Goal: Task Accomplishment & Management: Manage account settings

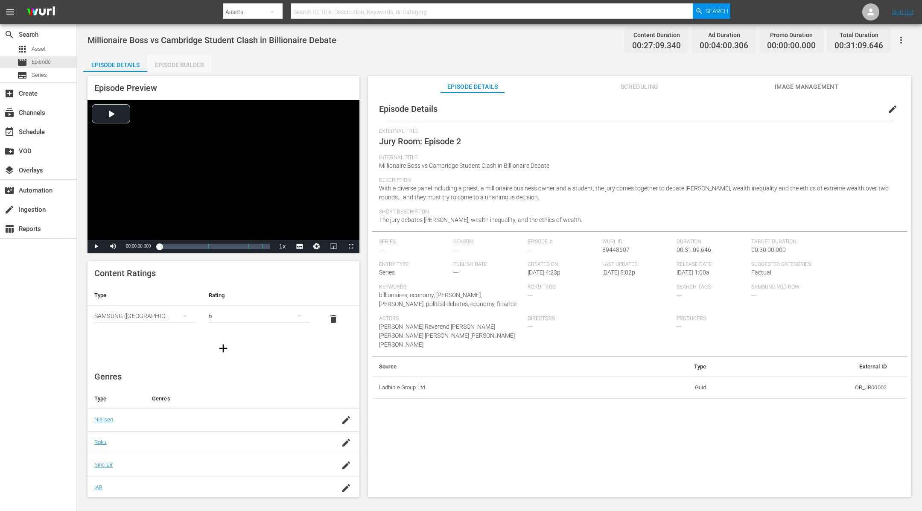
click at [198, 62] on div "Episode Builder" at bounding box center [179, 65] width 64 height 20
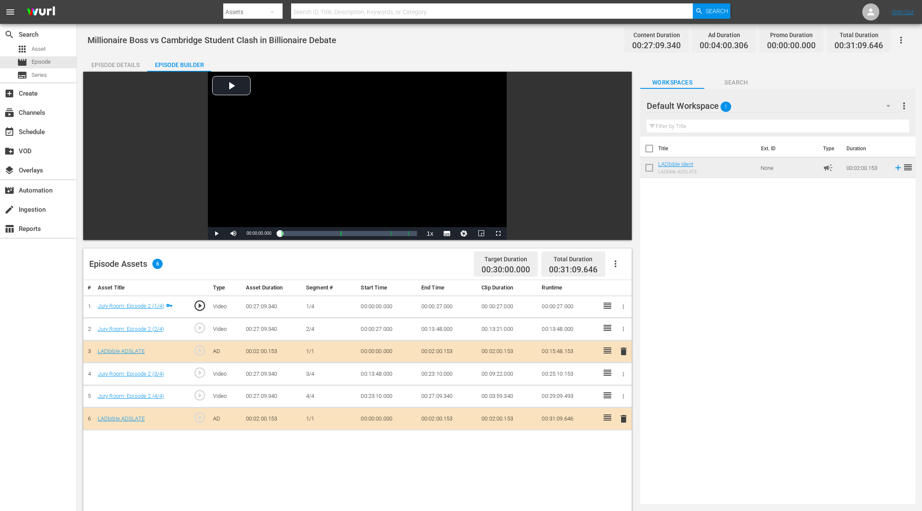
click at [850, 46] on span "00:31:09.646" at bounding box center [859, 46] width 49 height 10
copy div "00:31:09.646"
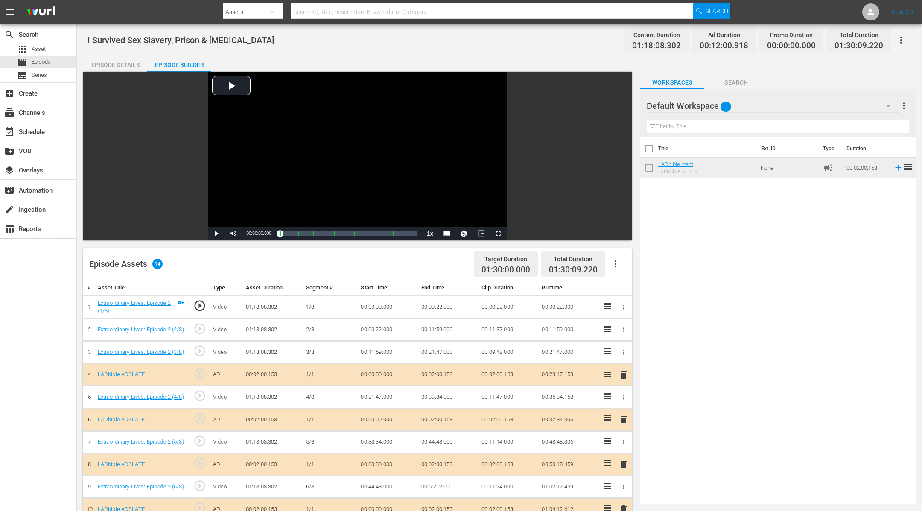
click at [124, 57] on div "Episode Details" at bounding box center [115, 65] width 64 height 20
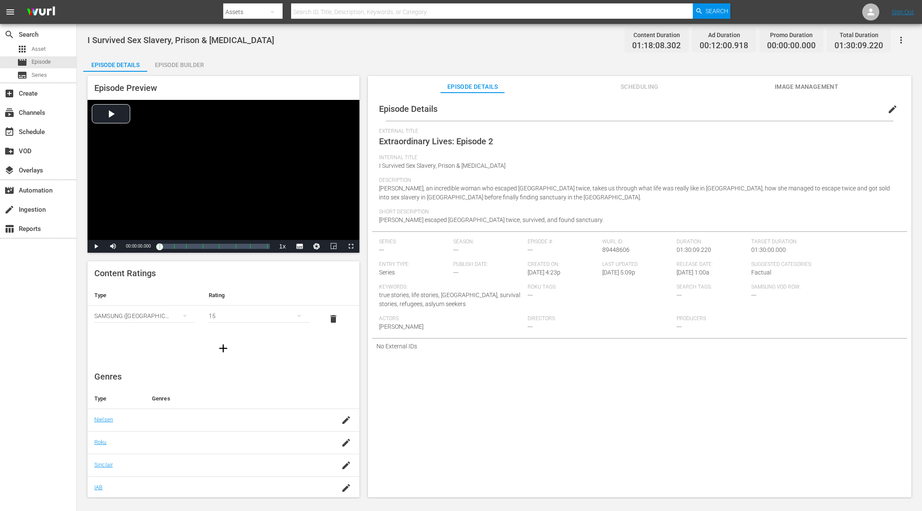
click at [887, 108] on span "edit" at bounding box center [892, 109] width 10 height 10
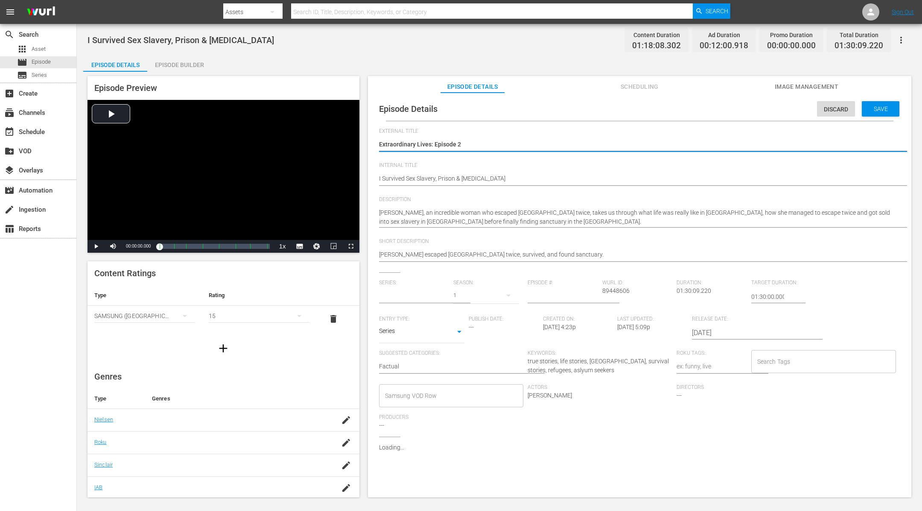
type input "No Series"
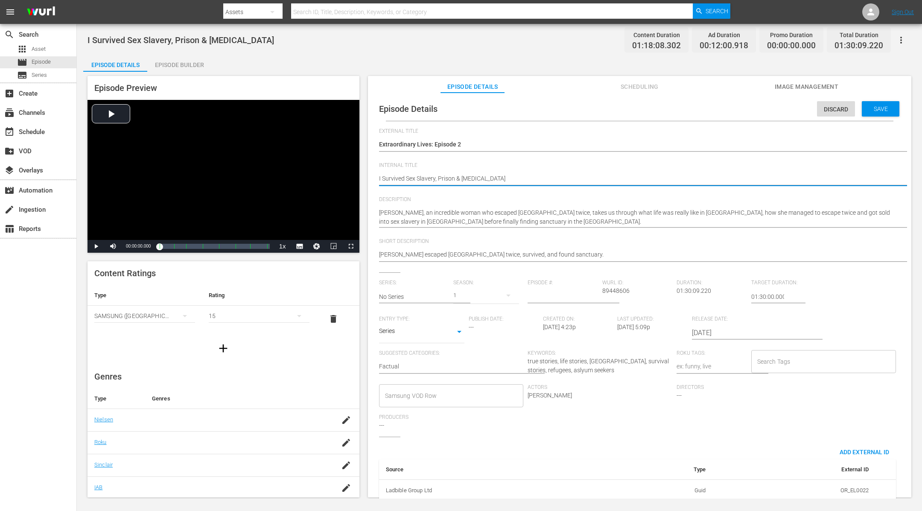
type textarea "I( Survived Sex Slavery, Prison & Starvation"
type textarea "I(1 Survived Sex Slavery, Prison & Starvation"
type textarea "I(15 Survived Sex Slavery, Prison & Starvation"
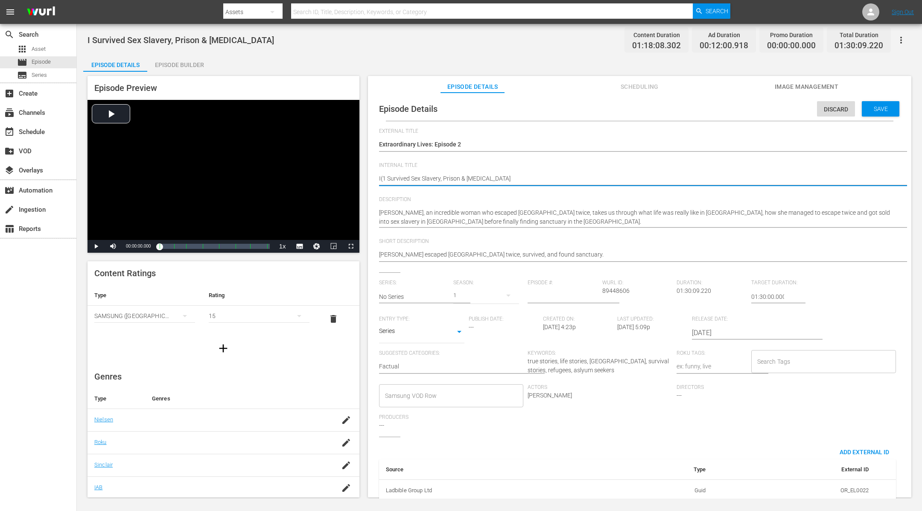
type textarea "I(15 Survived Sex Slavery, Prison & Starvation"
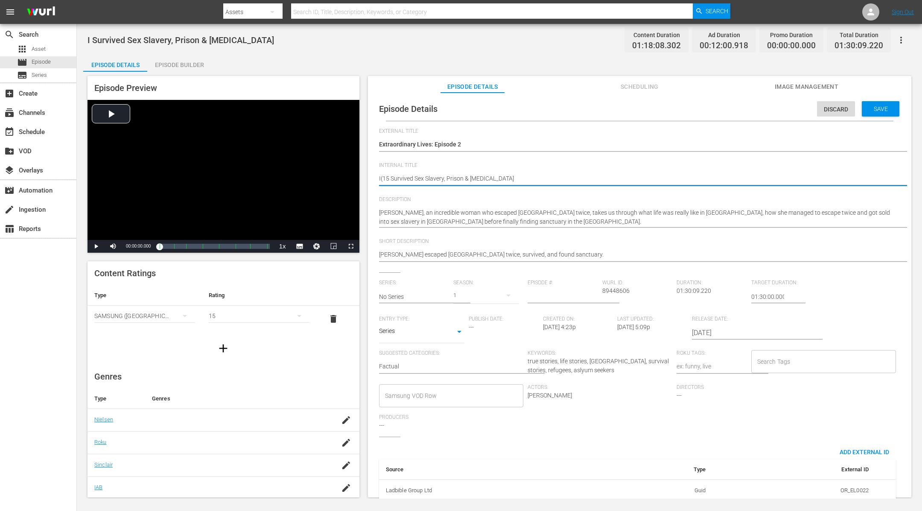
type textarea "I(15- Survived Sex Slavery, Prison & Starvation"
type textarea "I(15 Survived Sex Slavery, Prison & Starvation"
type textarea "I(1 Survived Sex Slavery, Prison & Starvation"
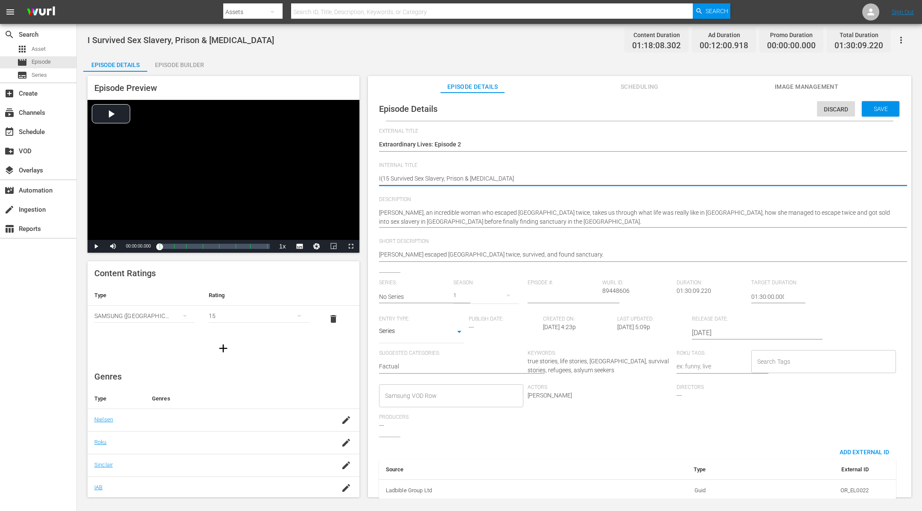
type textarea "I(1 Survived Sex Slavery, Prison & Starvation"
type textarea "I( Survived Sex Slavery, Prison & Starvation"
type textarea "I Survived Sex Slavery, Prison & Starvation"
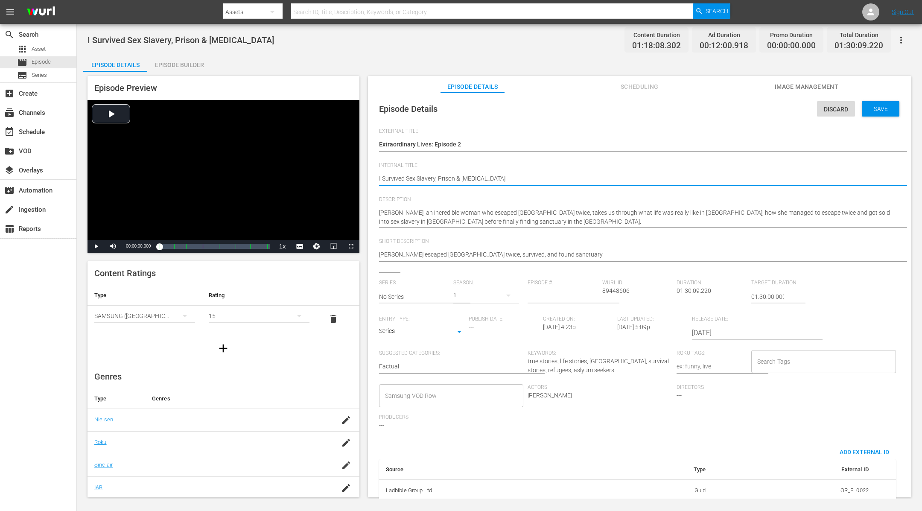
type textarea "(I Survived Sex Slavery, Prison & Starvation"
type textarea "(1I Survived Sex Slavery, Prison & Starvation"
type textarea "(15I Survived Sex Slavery, Prison & Starvation"
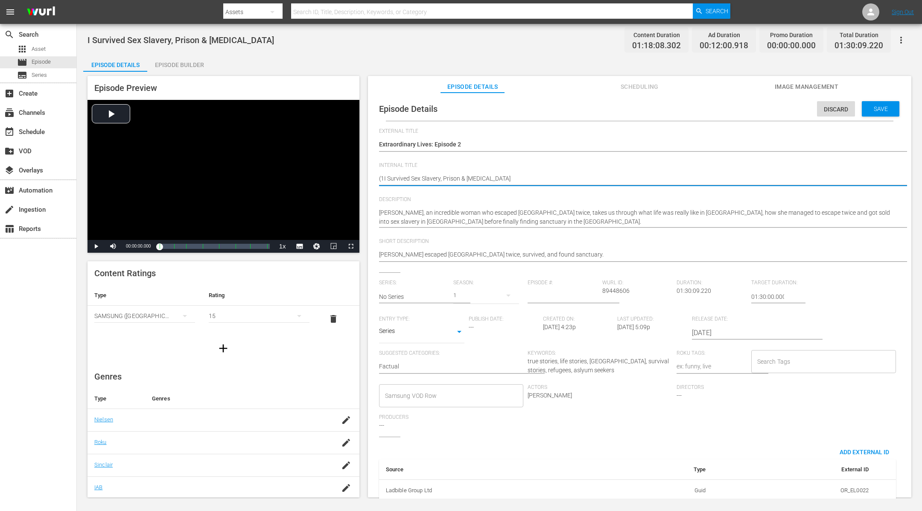
type textarea "(15I Survived Sex Slavery, Prison & Starvation"
type textarea "(15+I Survived Sex Slavery, Prison & Starvation"
type textarea "(15+)I Survived Sex Slavery, Prison & Starvation"
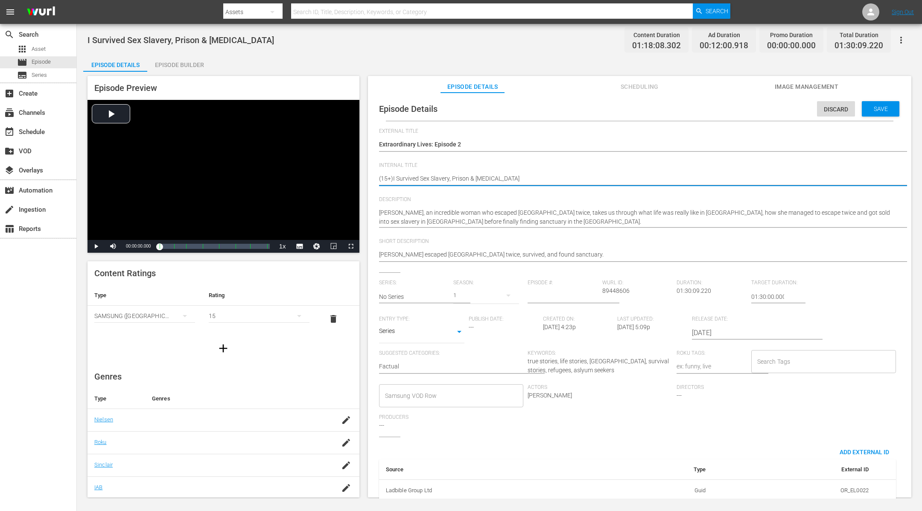
type textarea "(15+) I Survived Sex Slavery, Prison & Starvation"
click at [794, 368] on input "Search Tags" at bounding box center [817, 361] width 124 height 15
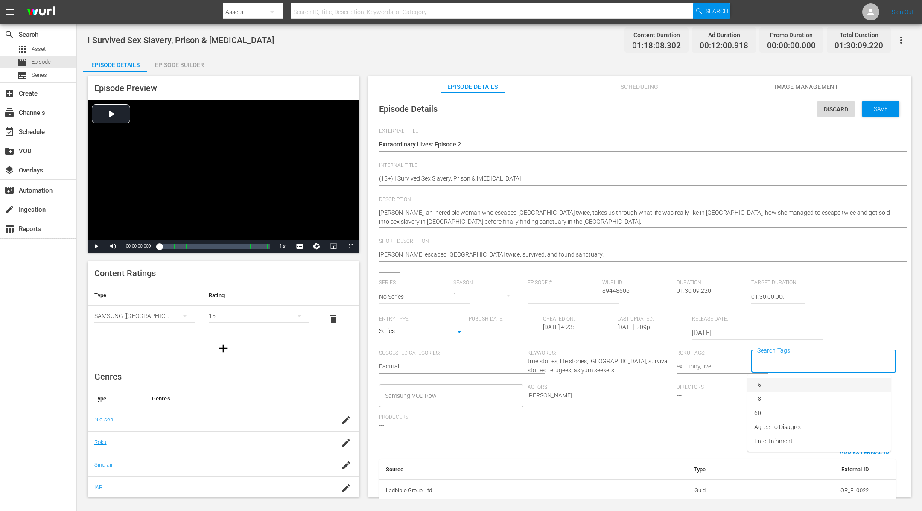
click at [772, 385] on li "15" at bounding box center [818, 385] width 143 height 14
click at [886, 111] on span "Save" at bounding box center [881, 108] width 28 height 7
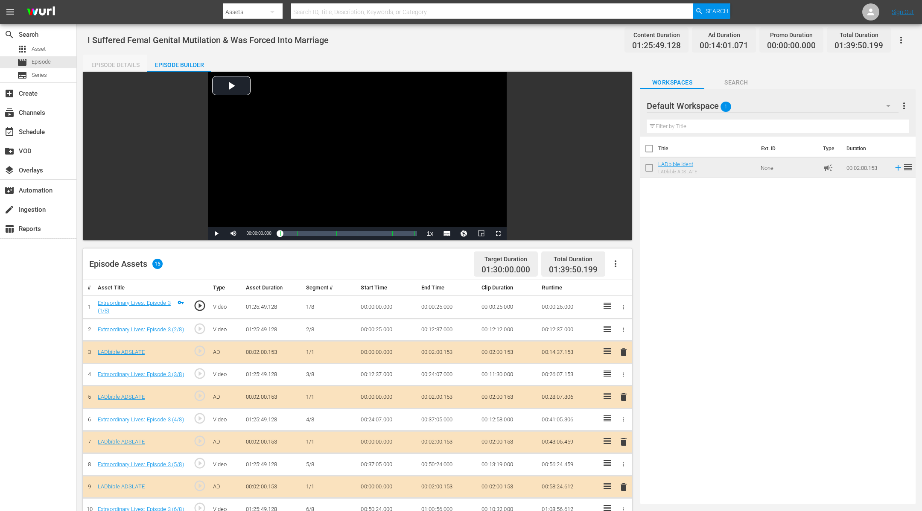
click at [124, 66] on div "Episode Details" at bounding box center [115, 65] width 64 height 20
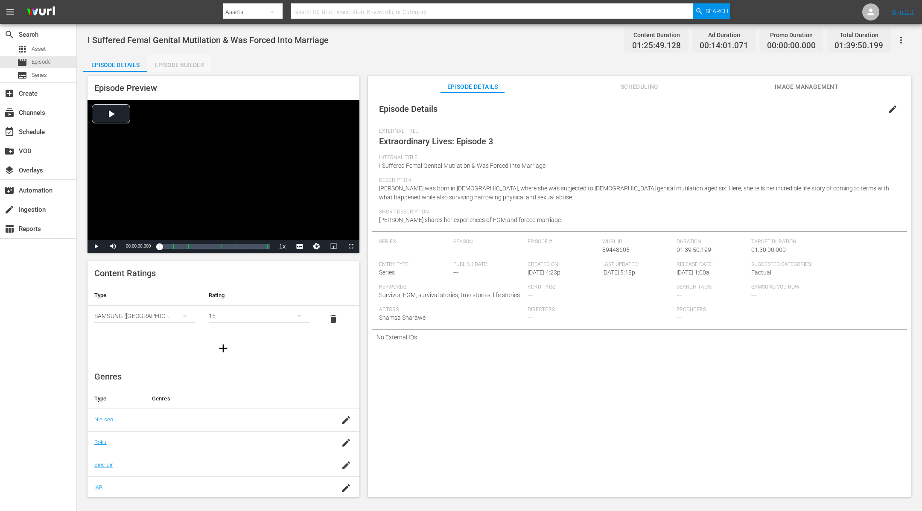
click at [182, 64] on div "Episode Builder" at bounding box center [179, 65] width 64 height 20
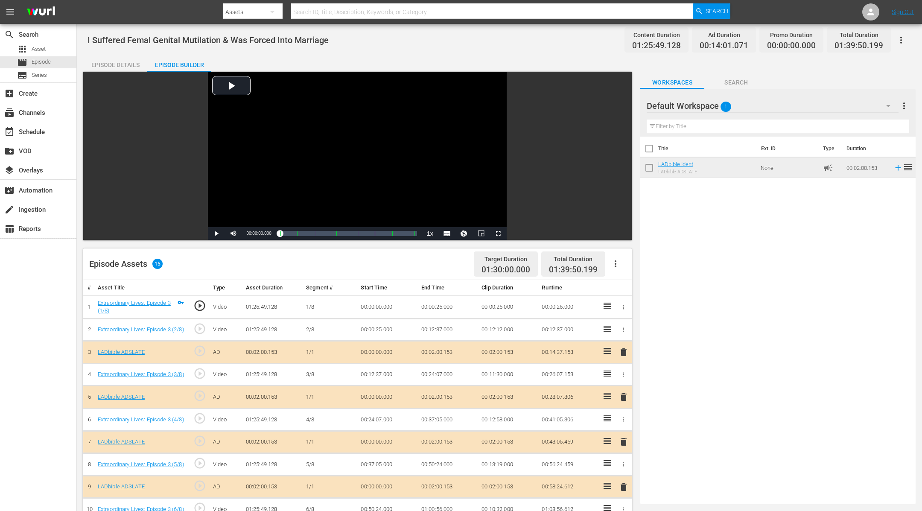
click at [118, 64] on div "Episode Details" at bounding box center [115, 65] width 64 height 20
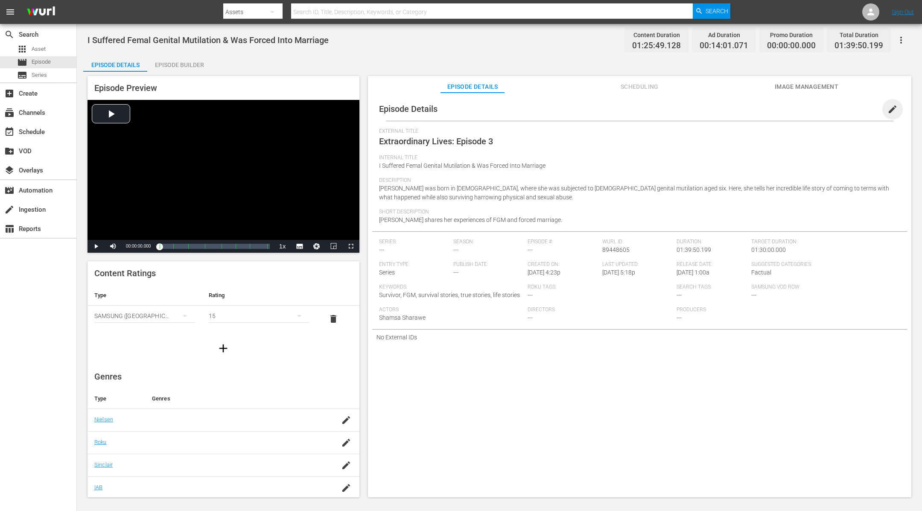
click at [889, 107] on span "edit" at bounding box center [892, 109] width 10 height 10
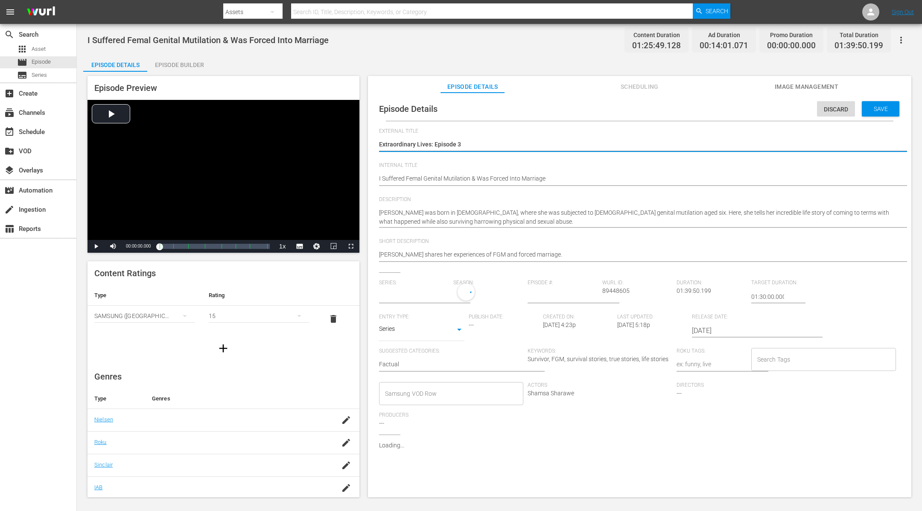
type input "No Series"
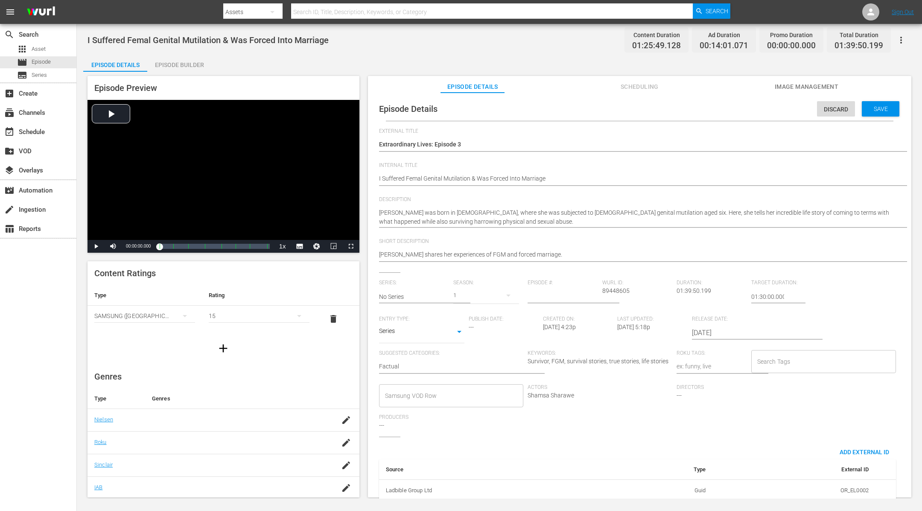
click at [378, 177] on div "Episode Details Discard Save External Title Extraordinary Lives: Episode 3 Extr…" at bounding box center [639, 303] width 535 height 412
type textarea "(I Suffered Femal Genital Mutilation & Was Forced Into Marriage"
type textarea "(1I Suffered Femal Genital Mutilation & Was Forced Into Marriage"
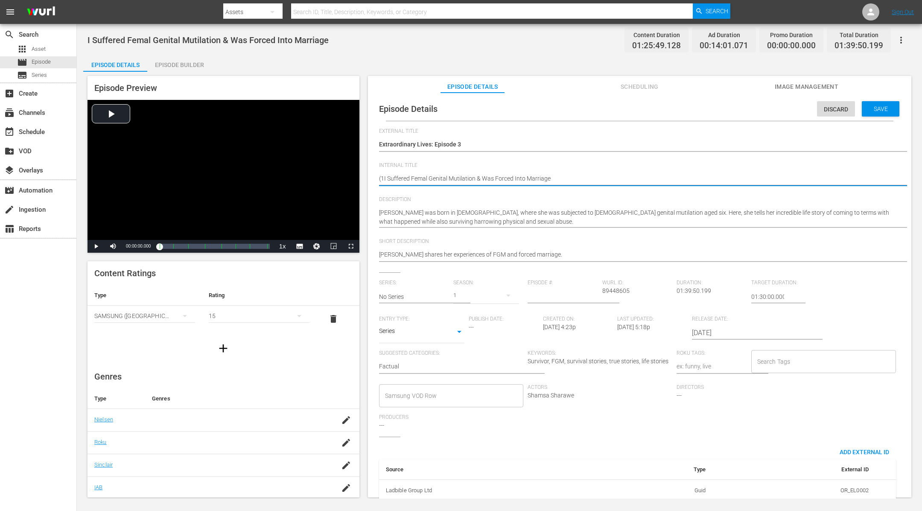
type textarea "(15I Suffered Femal Genital Mutilation & Was Forced Into Marriage"
type textarea "(15+I Suffered Femal Genital Mutilation & Was Forced Into Marriage"
type textarea "(15+)I Suffered Femal Genital Mutilation & Was Forced Into Marriage"
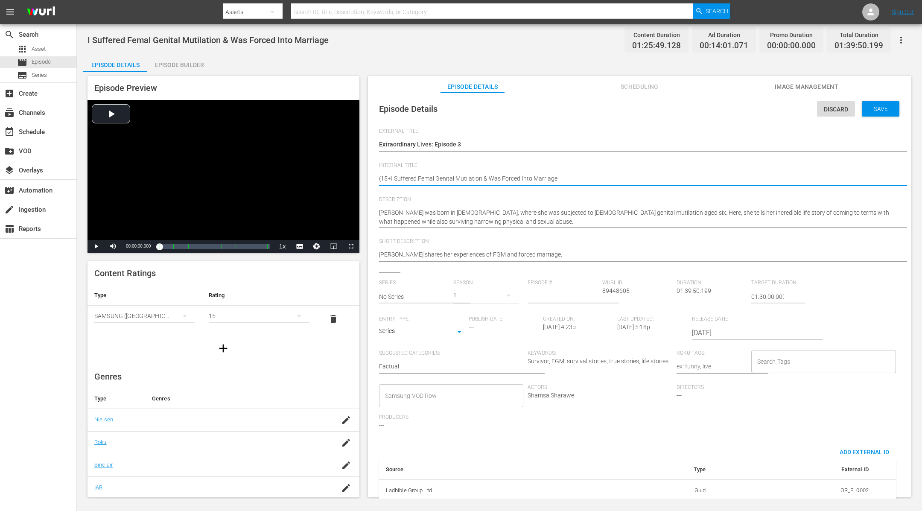
type textarea "(15+)I Suffered Femal Genital Mutilation & Was Forced Into Marriage"
type textarea "(15+) I Suffered Femal Genital Mutilation & Was Forced Into Marriage"
click at [776, 358] on input "Search Tags" at bounding box center [817, 361] width 124 height 15
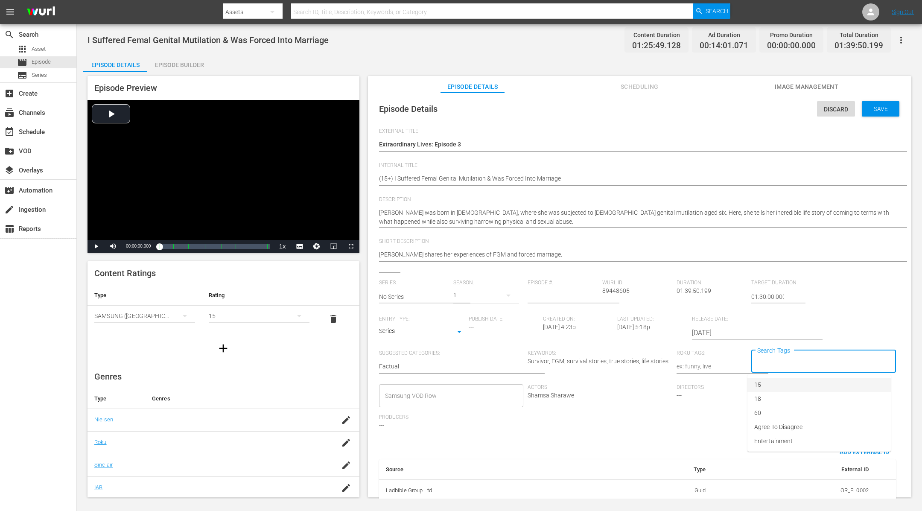
click at [770, 382] on li "15" at bounding box center [818, 385] width 143 height 14
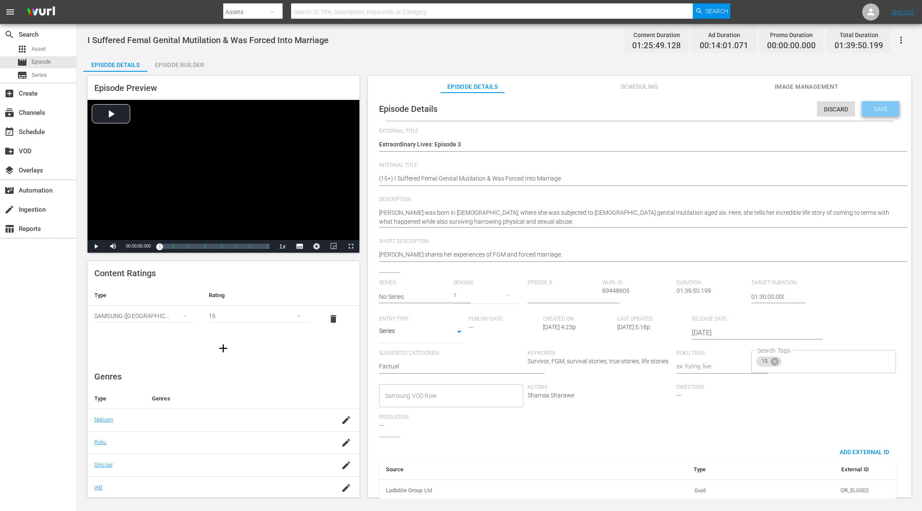
click at [880, 102] on div "Save" at bounding box center [881, 108] width 38 height 15
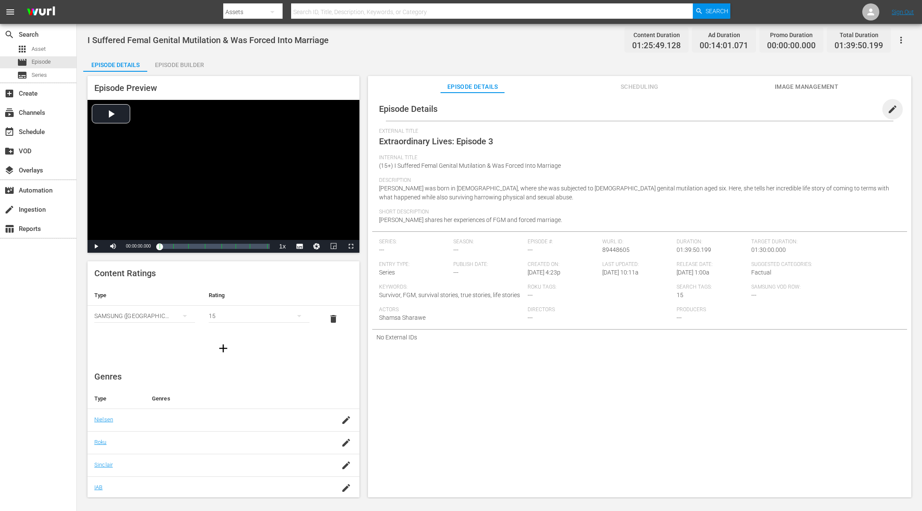
click at [887, 108] on span "edit" at bounding box center [892, 109] width 10 height 10
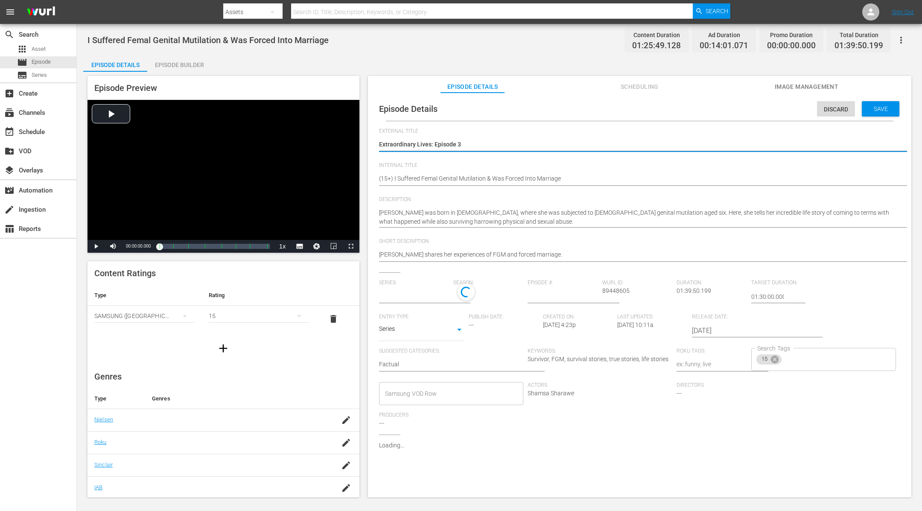
type input "No Series"
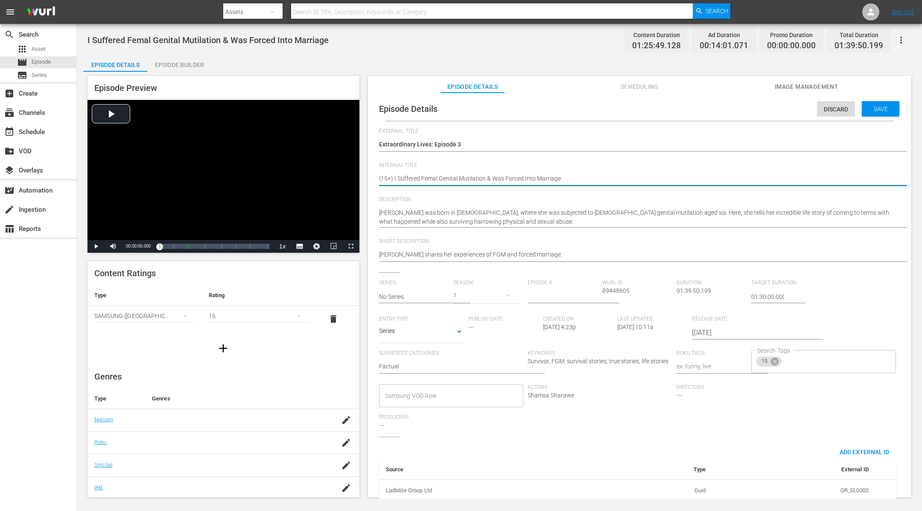
type textarea "(1+) I Suffered Femal Genital Mutilation & Was Forced Into Marriage"
type textarea "(18+) I Suffered Femal Genital Mutilation & Was Forced Into Marriage"
click at [771, 363] on icon at bounding box center [775, 362] width 8 height 8
type textarea "(18+) I Suffered Femal Genital Mutilation & Was Forced Into Marriage"
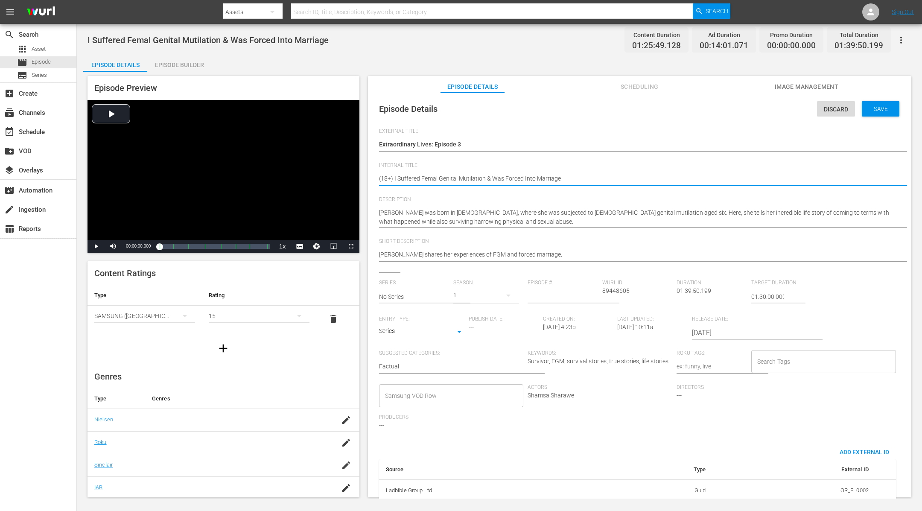
click at [771, 363] on input "Search Tags" at bounding box center [817, 361] width 124 height 15
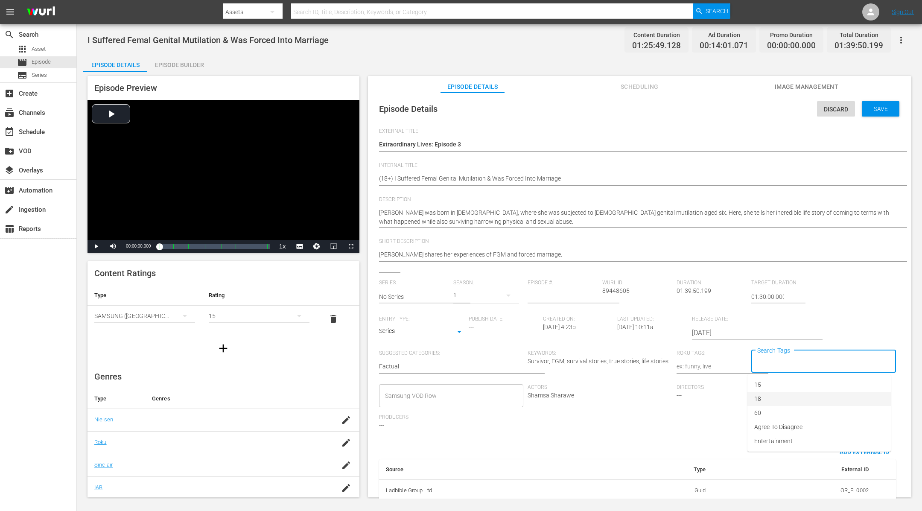
click at [769, 398] on li "18" at bounding box center [818, 399] width 143 height 14
click at [276, 314] on div "15" at bounding box center [259, 316] width 101 height 24
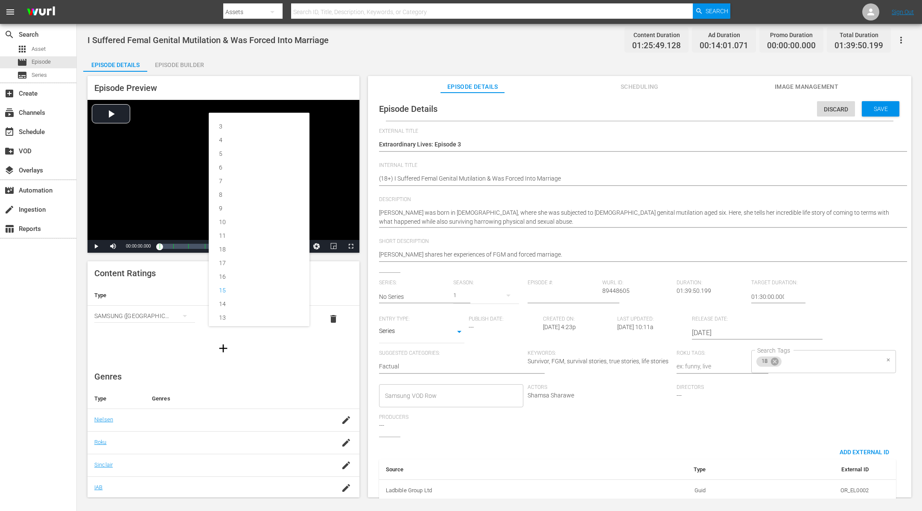
scroll to position [18, 0]
click at [262, 228] on div "18" at bounding box center [259, 231] width 80 height 14
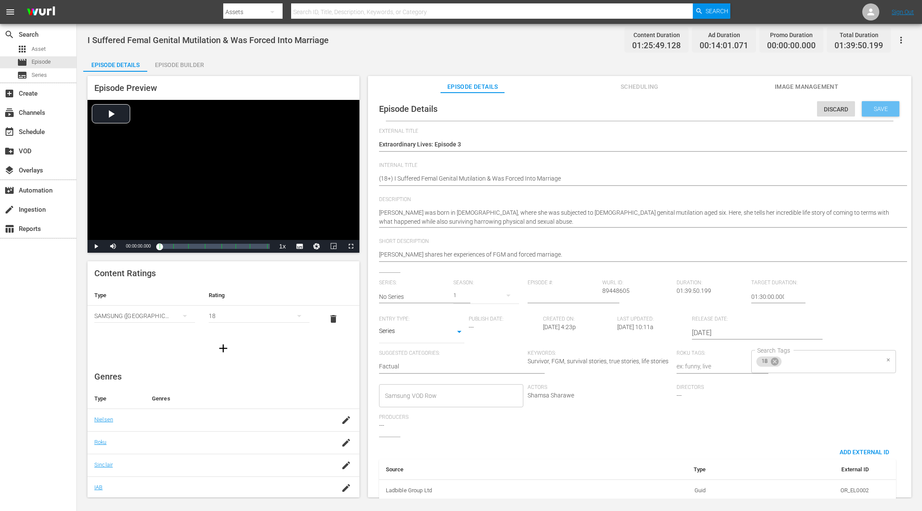
click at [890, 105] on div "Save" at bounding box center [881, 108] width 38 height 15
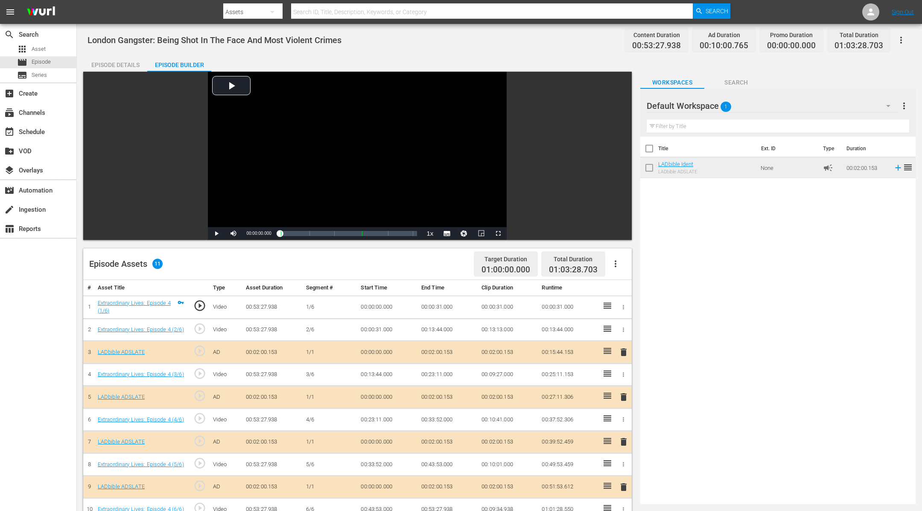
click at [130, 64] on div "Episode Details" at bounding box center [115, 65] width 64 height 20
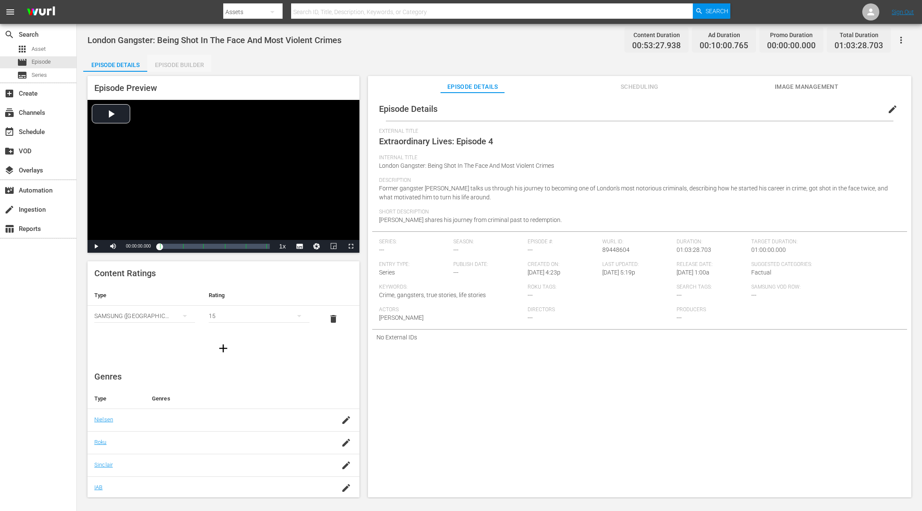
click at [181, 64] on div "Episode Builder" at bounding box center [179, 65] width 64 height 20
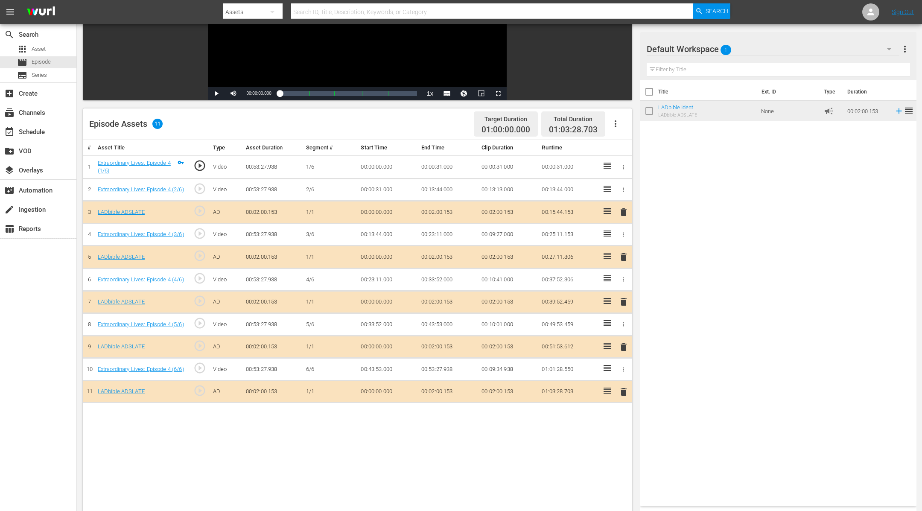
scroll to position [146, 0]
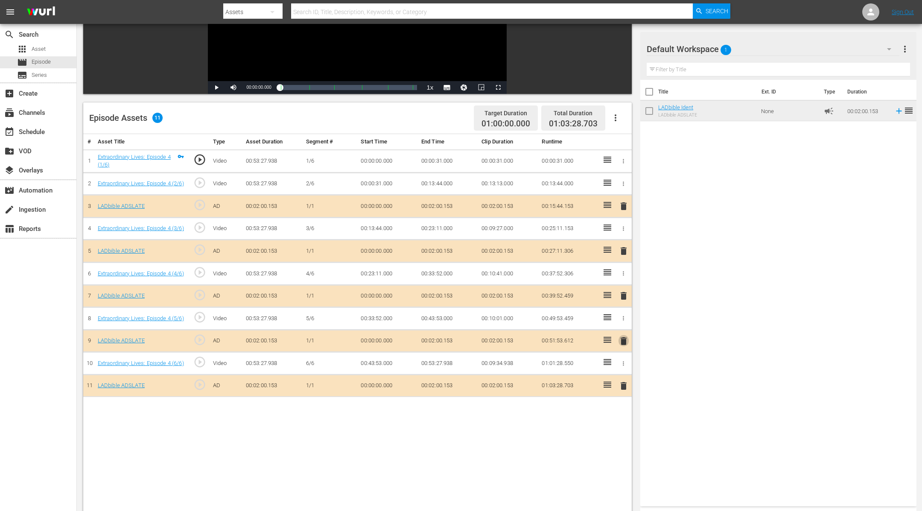
click at [624, 339] on span "delete" at bounding box center [624, 341] width 10 height 10
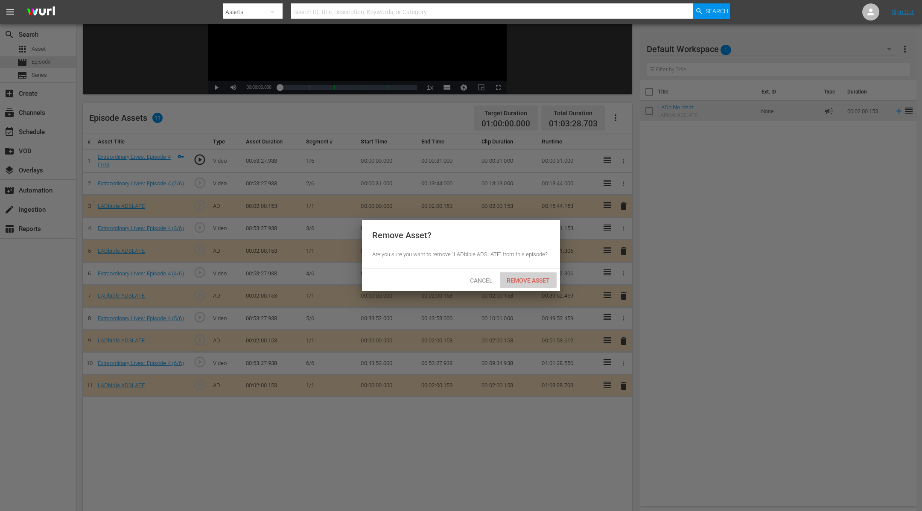
click at [534, 274] on div "Remove Asset" at bounding box center [528, 280] width 57 height 16
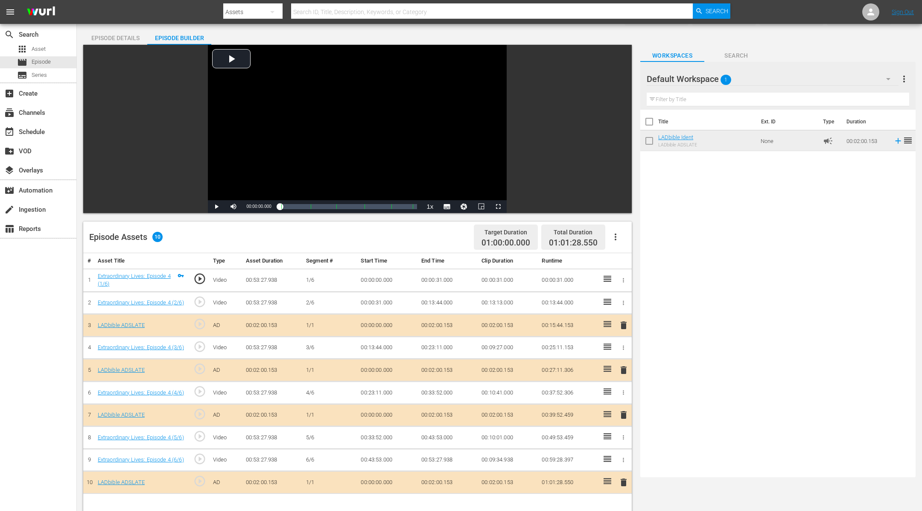
scroll to position [0, 0]
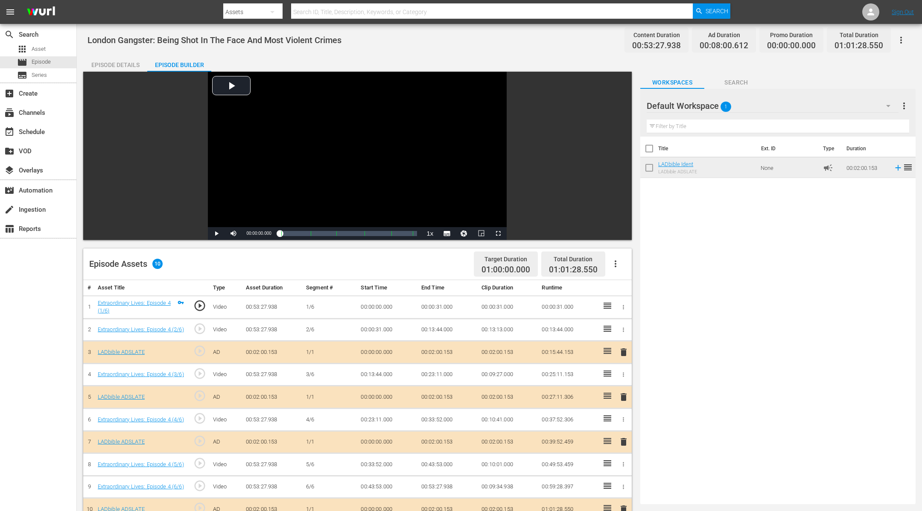
click at [131, 61] on div "Episode Details" at bounding box center [115, 65] width 64 height 20
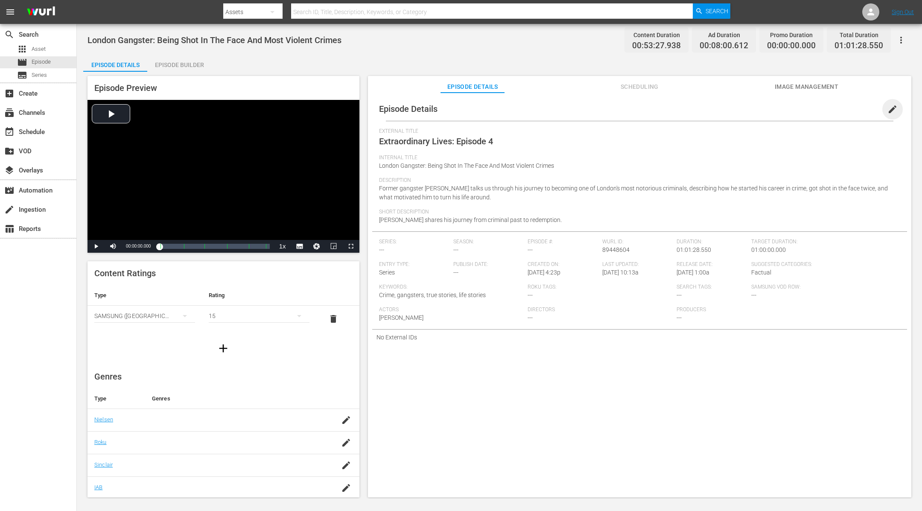
click at [887, 111] on span "edit" at bounding box center [892, 109] width 10 height 10
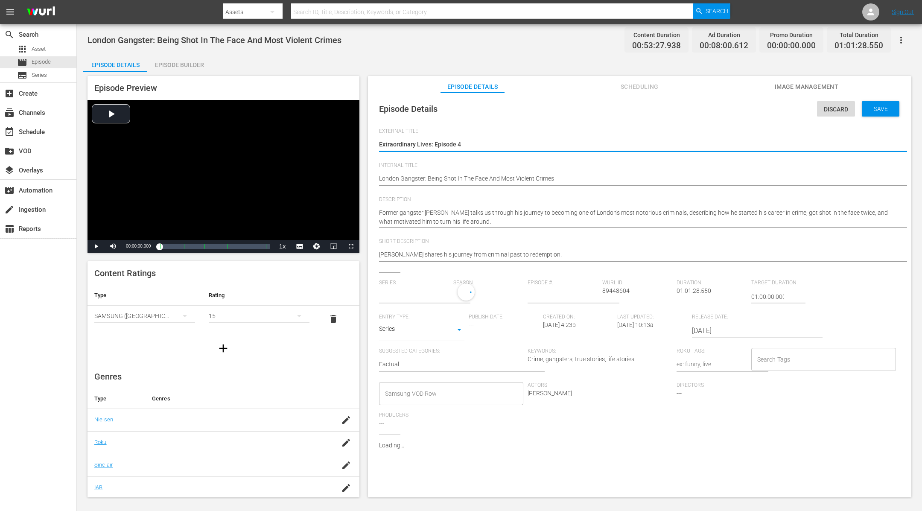
type input "No Series"
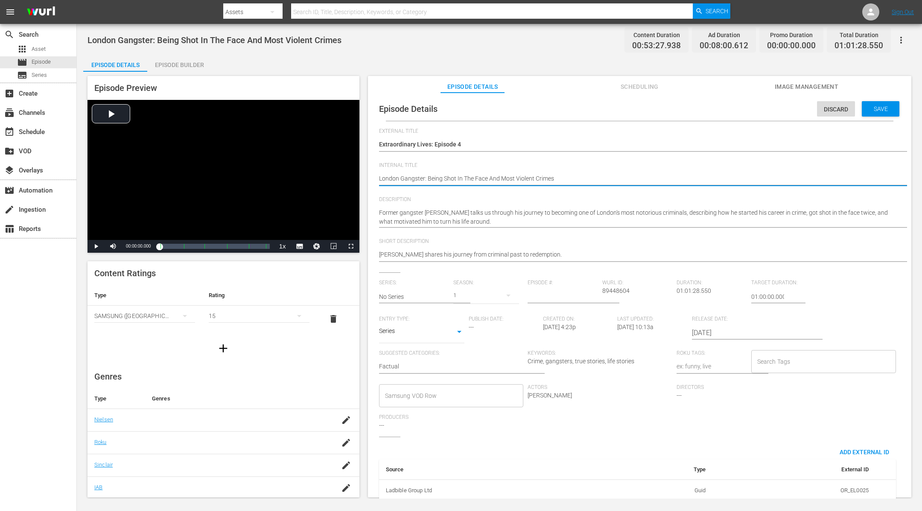
type textarea "(London Gangster: Being Shot In The Face And Most Violent Crimes"
type textarea "(1London Gangster: Being Shot In The Face And Most Violent Crimes"
type textarea "(15London Gangster: Being Shot In The Face And Most Violent Crimes"
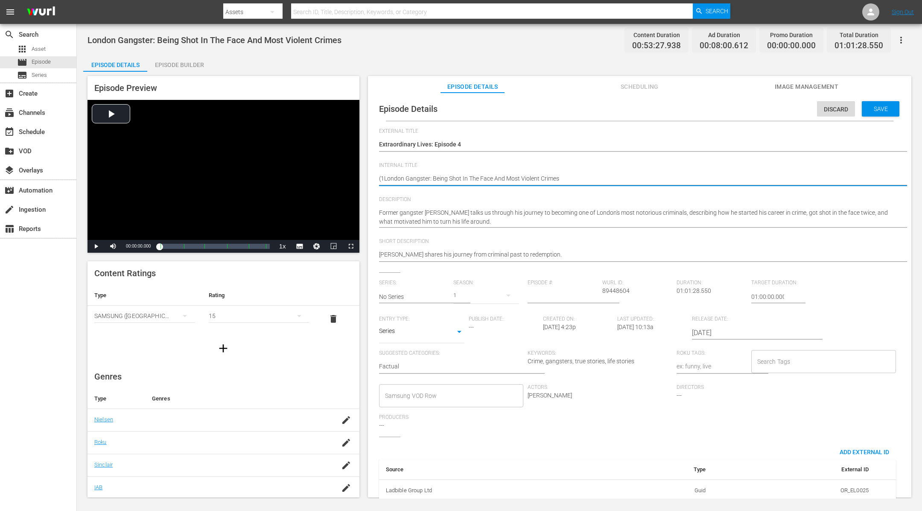
type textarea "(15London Gangster: Being Shot In The Face And Most Violent Crimes"
type textarea "(15+London Gangster: Being Shot In The Face And Most Violent Crimes"
type textarea "(15+)London Gangster: Being Shot In The Face And Most Violent Crimes"
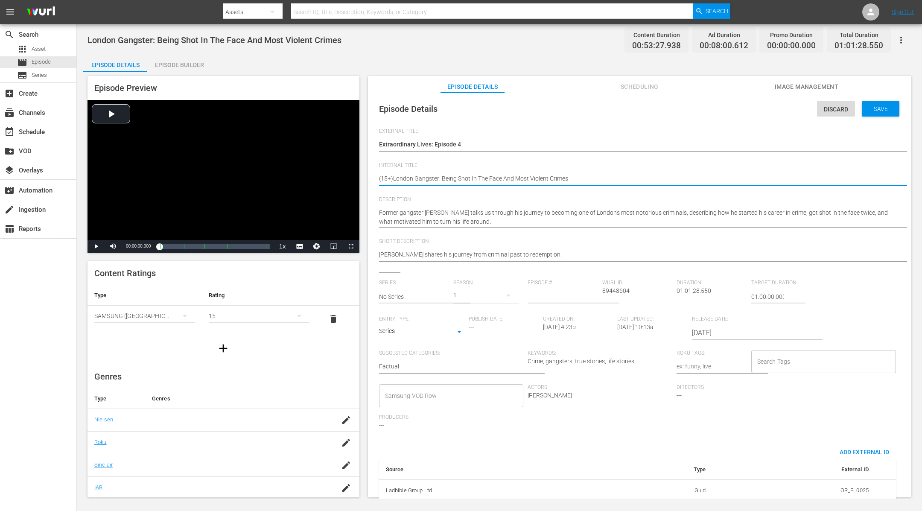
type textarea "(15+) London Gangster: Being Shot In The Face And Most Violent Crimes"
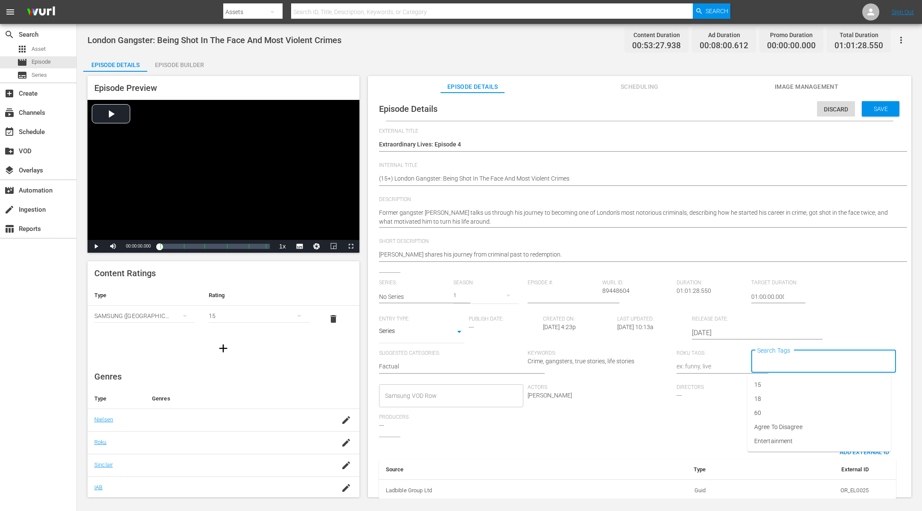
click at [824, 359] on input "Search Tags" at bounding box center [817, 361] width 124 height 15
click at [761, 386] on li "15" at bounding box center [818, 385] width 143 height 14
click at [876, 101] on div "Discard Save" at bounding box center [860, 107] width 86 height 20
click at [876, 107] on span "Save" at bounding box center [881, 108] width 28 height 7
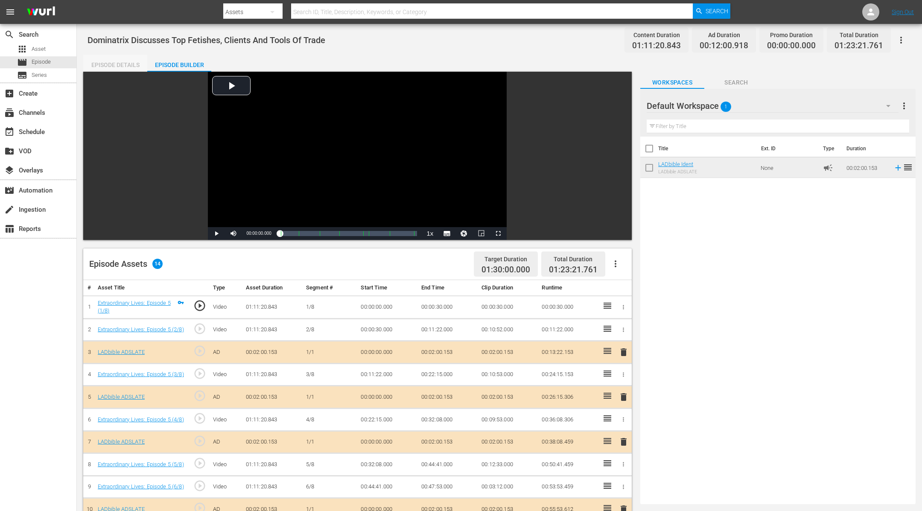
click at [125, 61] on div "Episode Details" at bounding box center [115, 65] width 64 height 20
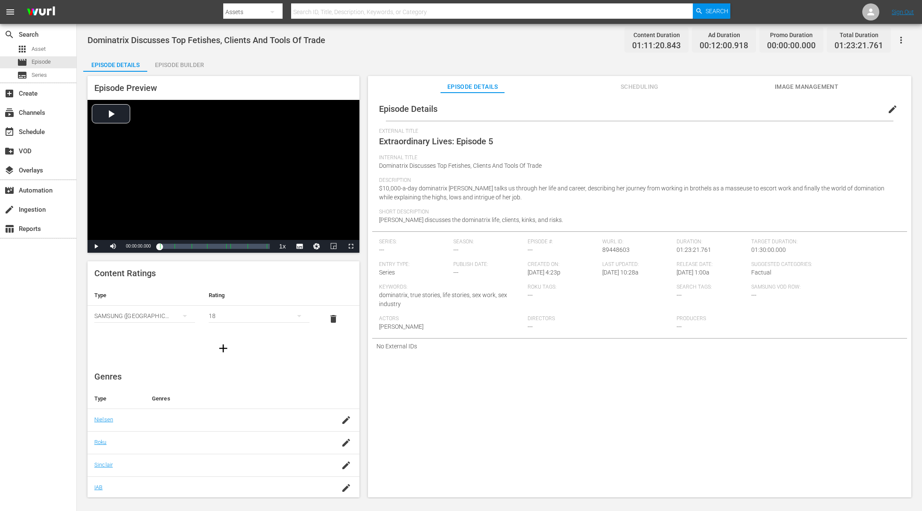
click at [887, 108] on span "edit" at bounding box center [892, 109] width 10 height 10
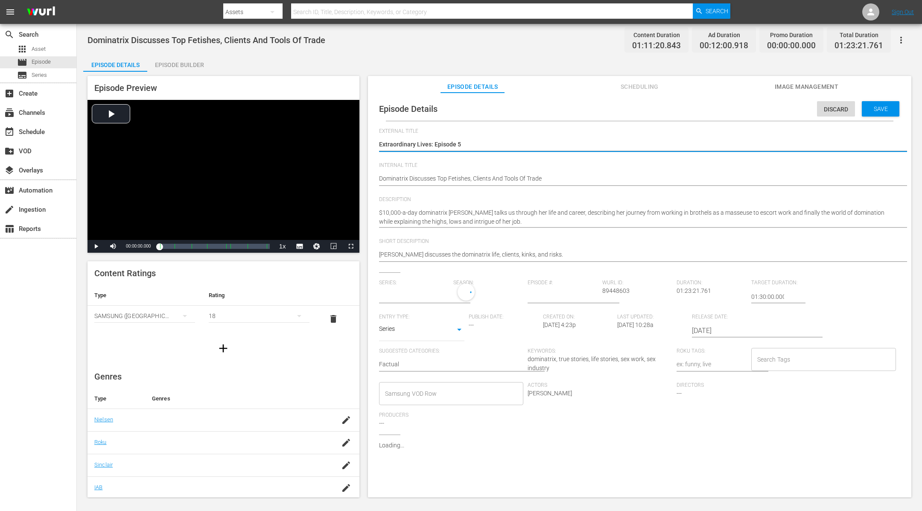
type input "No Series"
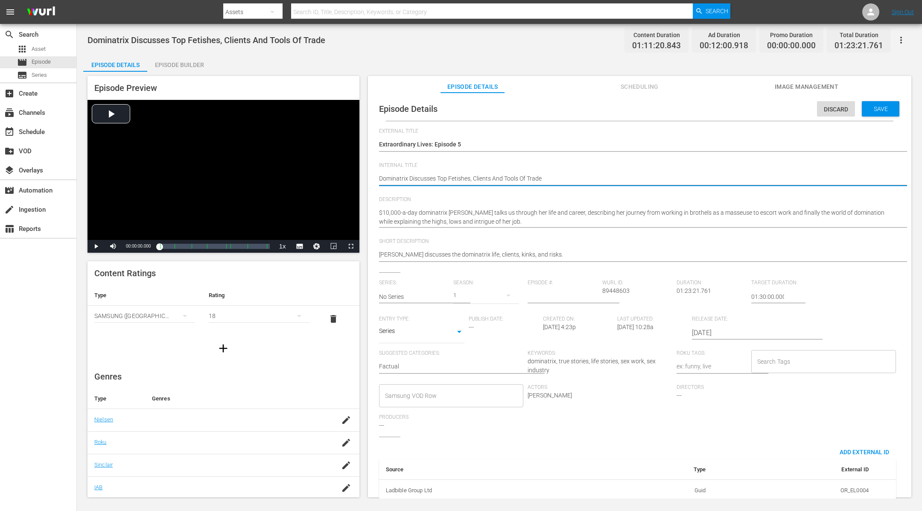
type textarea "(Dominatrix Discusses Top Fetishes, Clients And Tools Of Trade"
type textarea "(1Dominatrix Discusses Top Fetishes, Clients And Tools Of Trade"
type textarea "(18Dominatrix Discusses Top Fetishes, Clients And Tools Of Trade"
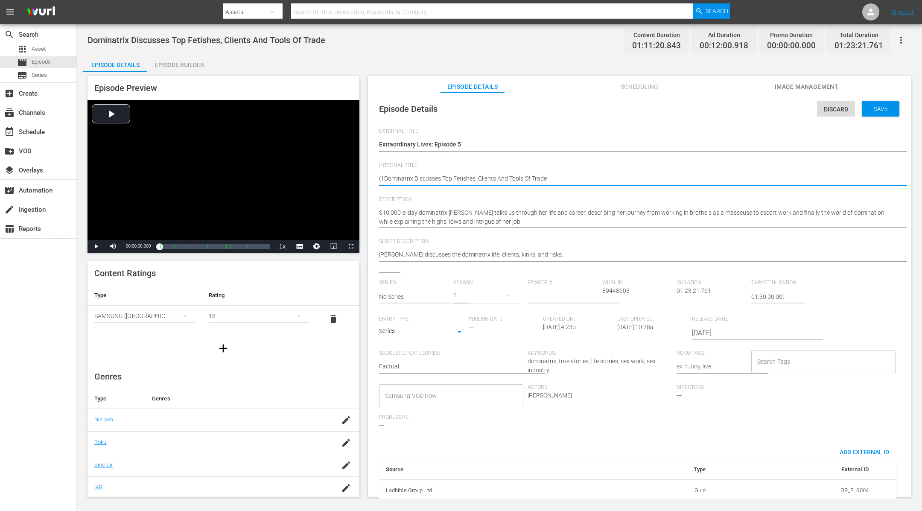
type textarea "(18Dominatrix Discusses Top Fetishes, Clients And Tools Of Trade"
type textarea "(18+Dominatrix Discusses Top Fetishes, Clients And Tools Of Trade"
type textarea "(18+)Dominatrix Discusses Top Fetishes, Clients And Tools Of Trade"
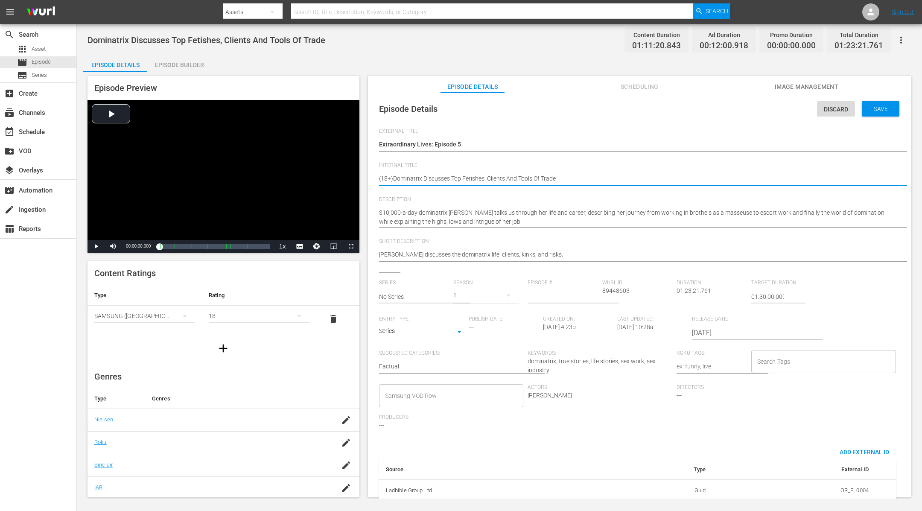
type textarea "(18+) Dominatrix Discusses Top Fetishes, Clients And Tools Of Trade"
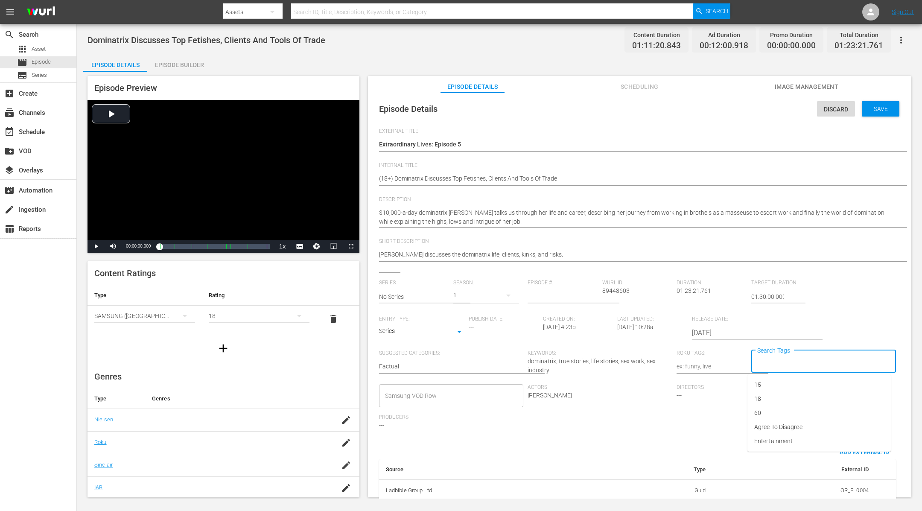
click at [768, 359] on input "Search Tags" at bounding box center [817, 361] width 124 height 15
click at [768, 397] on li "18" at bounding box center [818, 399] width 143 height 14
click at [883, 108] on span "Save" at bounding box center [881, 108] width 28 height 7
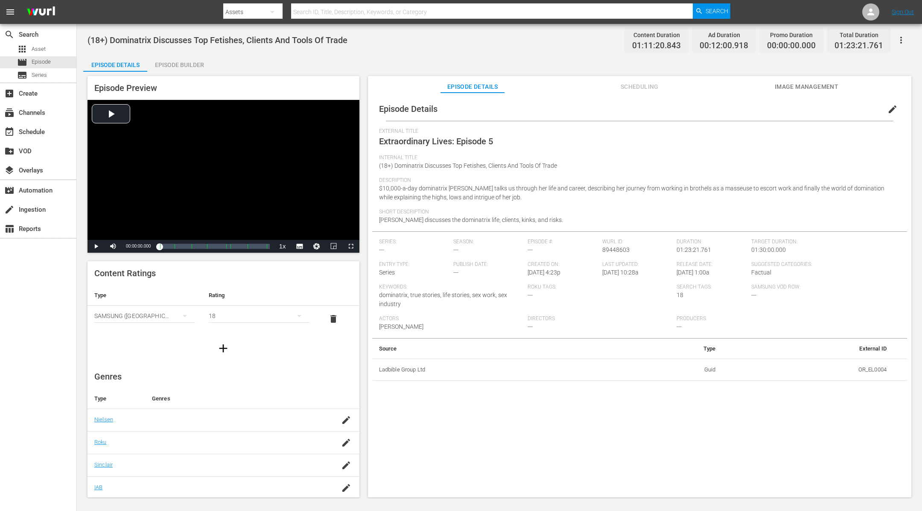
click at [646, 138] on div "External Title Extraordinary Lives: Episode 5" at bounding box center [639, 141] width 521 height 26
click at [185, 58] on div "Episode Builder" at bounding box center [179, 65] width 64 height 20
click at [172, 64] on div "Episode Builder" at bounding box center [179, 65] width 64 height 20
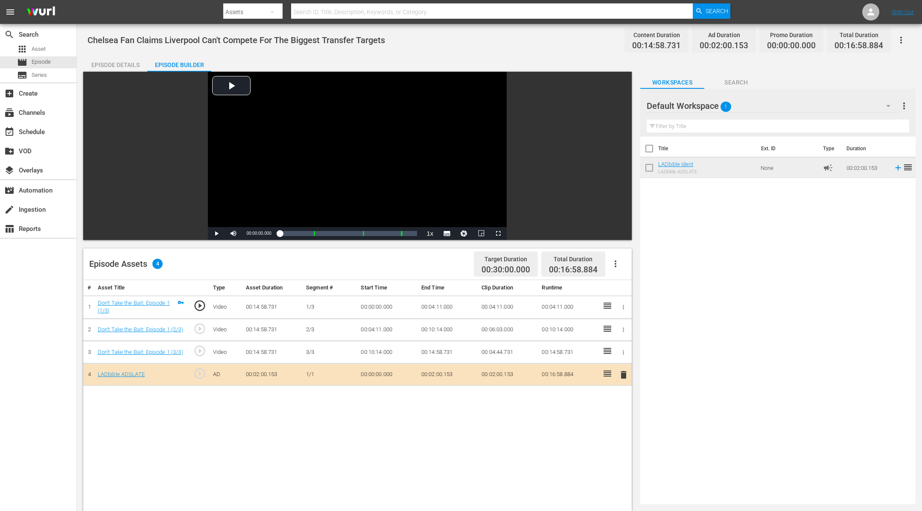
click at [110, 61] on div "Episode Details" at bounding box center [115, 65] width 64 height 20
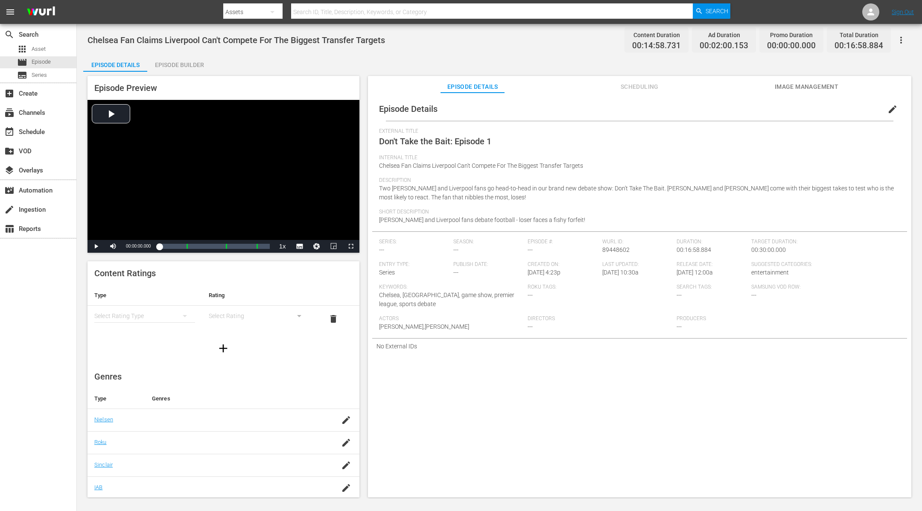
click at [438, 137] on span "Don't Take the Bait: Episode 1" at bounding box center [435, 141] width 112 height 10
click at [438, 136] on span "Don't Take the Bait: Episode 1" at bounding box center [435, 141] width 112 height 10
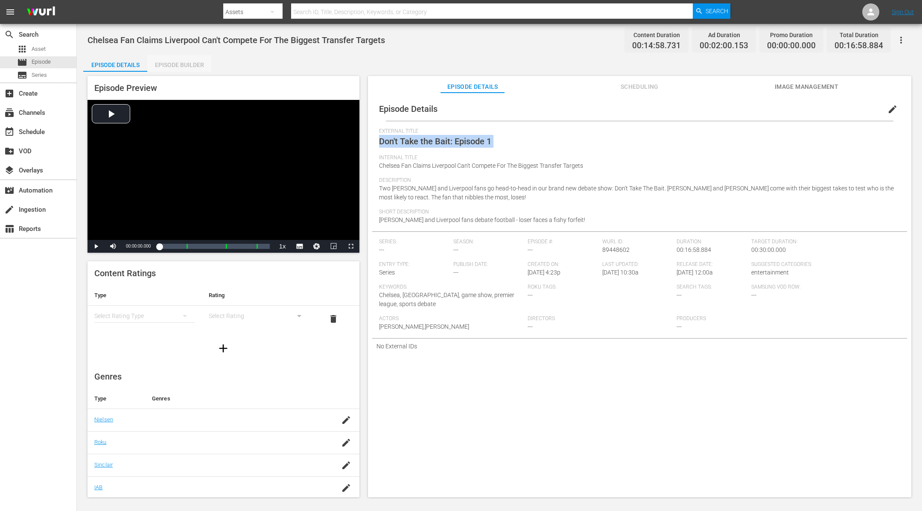
click at [171, 64] on div "Episode Builder" at bounding box center [179, 65] width 64 height 20
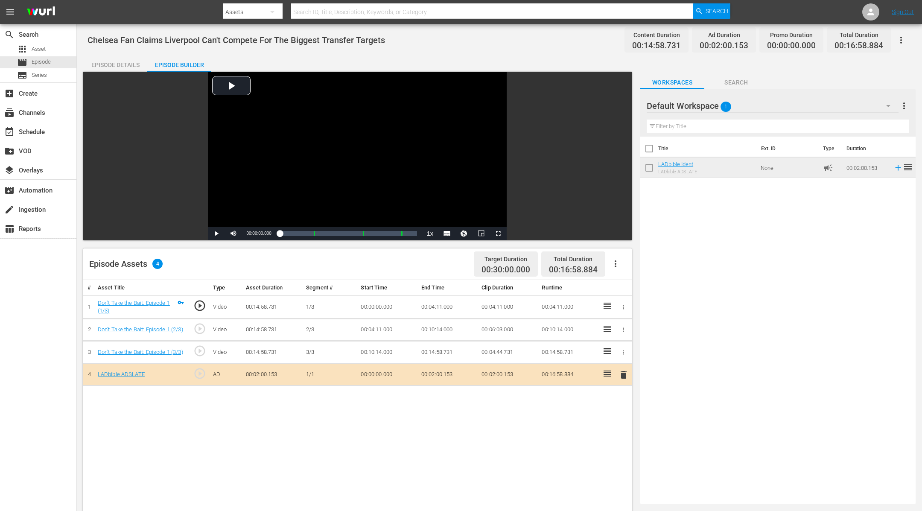
click at [128, 71] on div "Episode Details" at bounding box center [115, 65] width 64 height 20
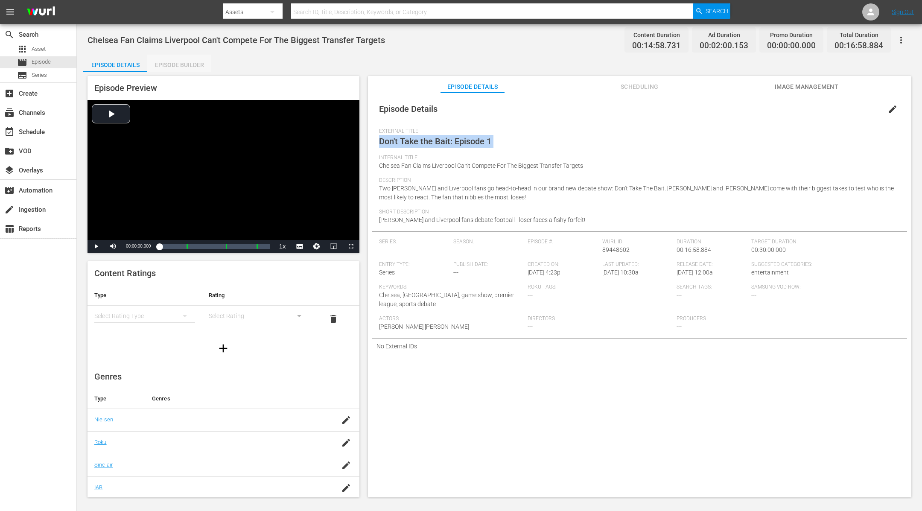
click at [181, 65] on div "Episode Builder" at bounding box center [179, 65] width 64 height 20
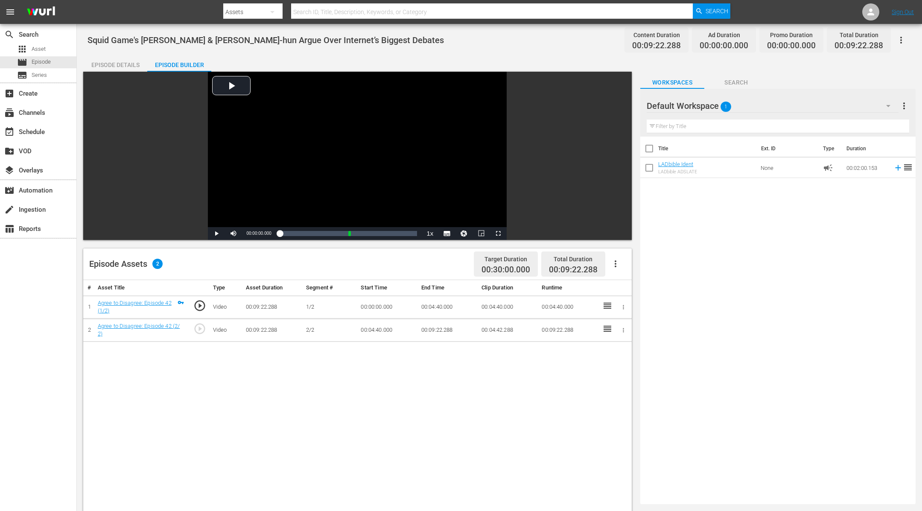
click at [122, 61] on div "Episode Details" at bounding box center [115, 65] width 64 height 20
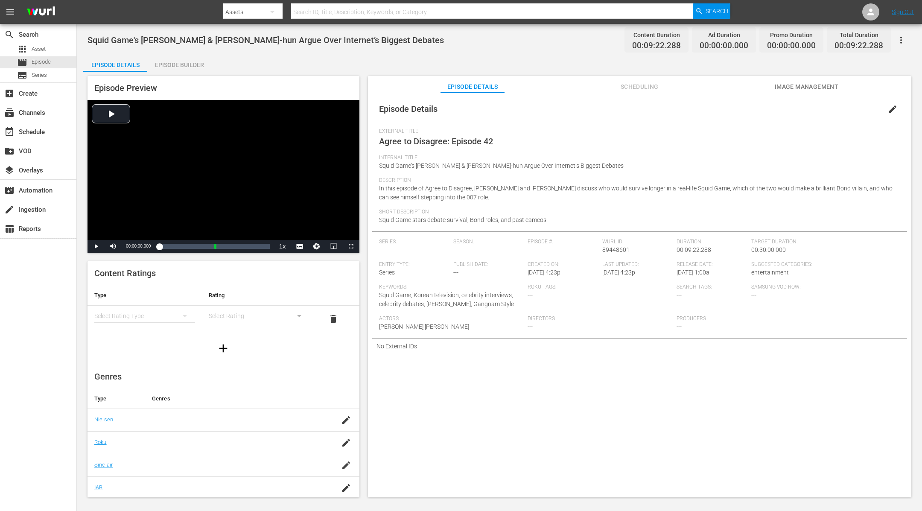
click at [184, 63] on div "Episode Builder" at bounding box center [179, 65] width 64 height 20
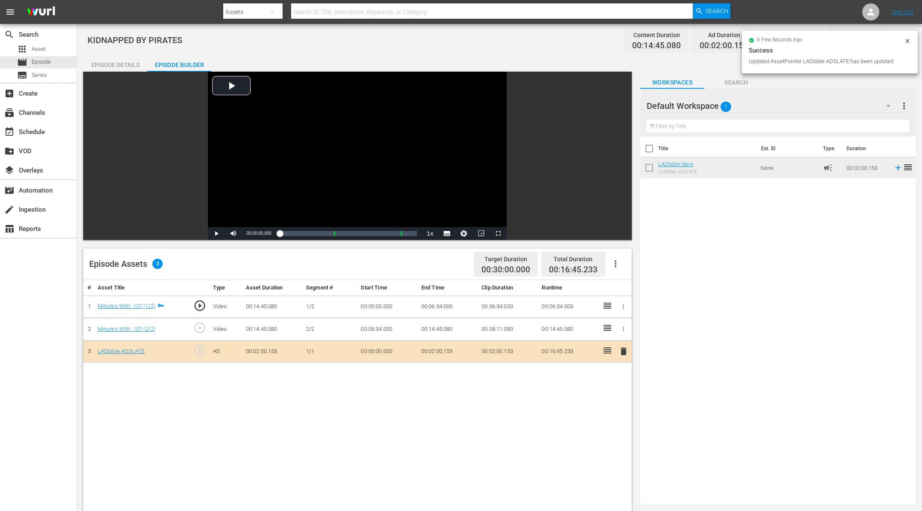
click at [107, 62] on div "Episode Details" at bounding box center [115, 65] width 64 height 20
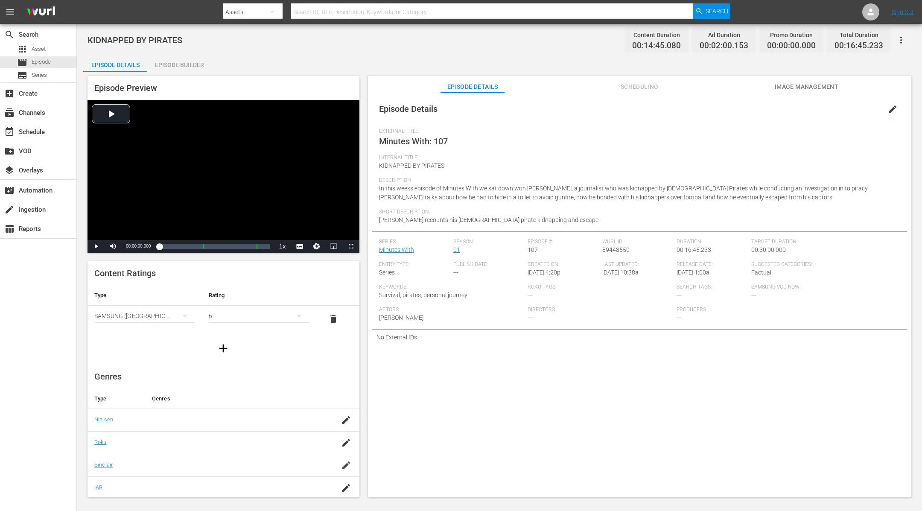
click at [190, 62] on div "Episode Builder" at bounding box center [179, 65] width 64 height 20
click at [177, 63] on div "Episode Builder" at bounding box center [179, 65] width 64 height 20
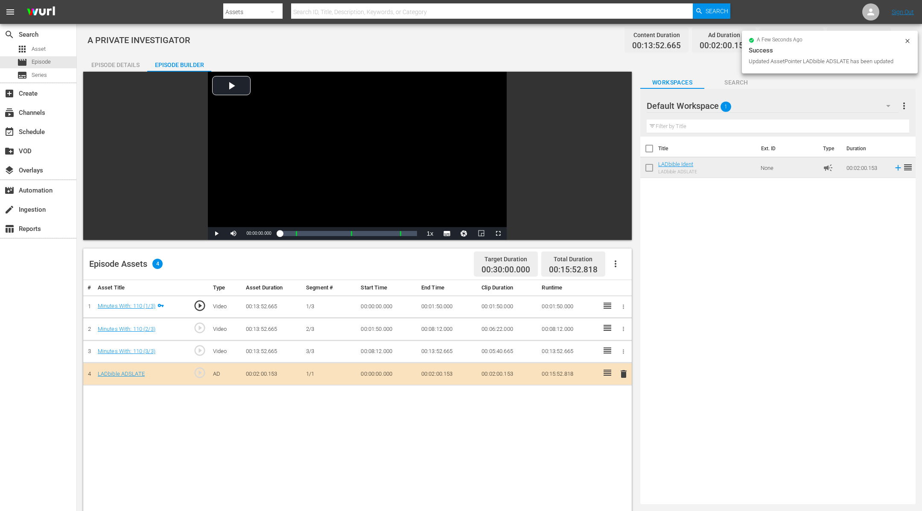
click at [125, 65] on div "Episode Details" at bounding box center [115, 65] width 64 height 20
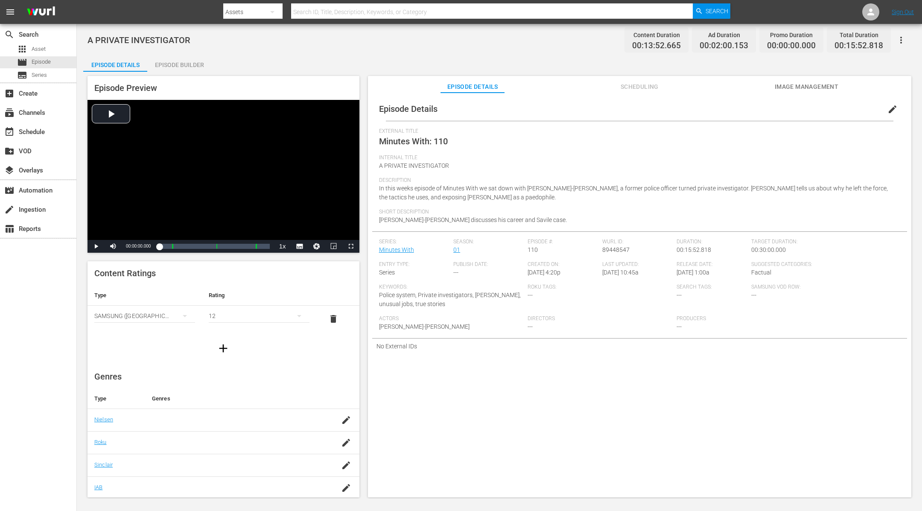
click at [175, 67] on div "Episode Builder" at bounding box center [179, 65] width 64 height 20
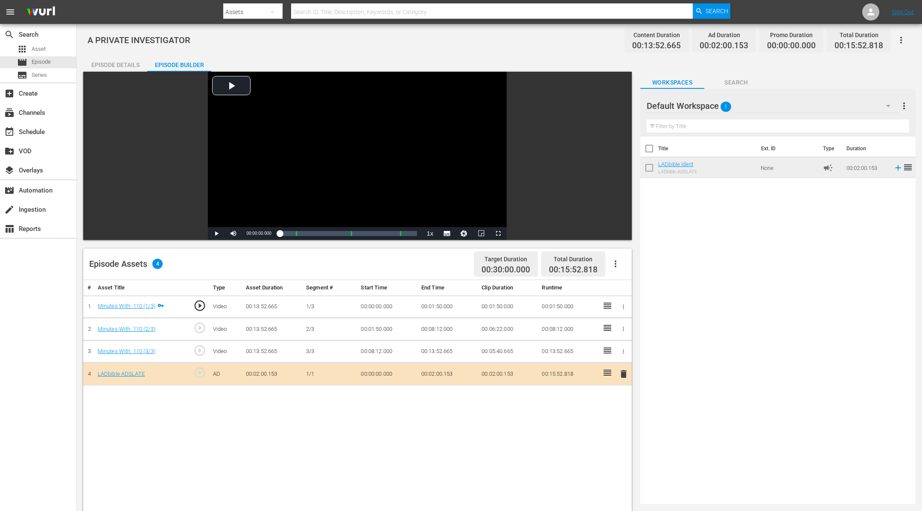
click at [116, 64] on div "Episode Details" at bounding box center [115, 65] width 64 height 20
click at [128, 62] on div "Episode Details" at bounding box center [115, 65] width 64 height 20
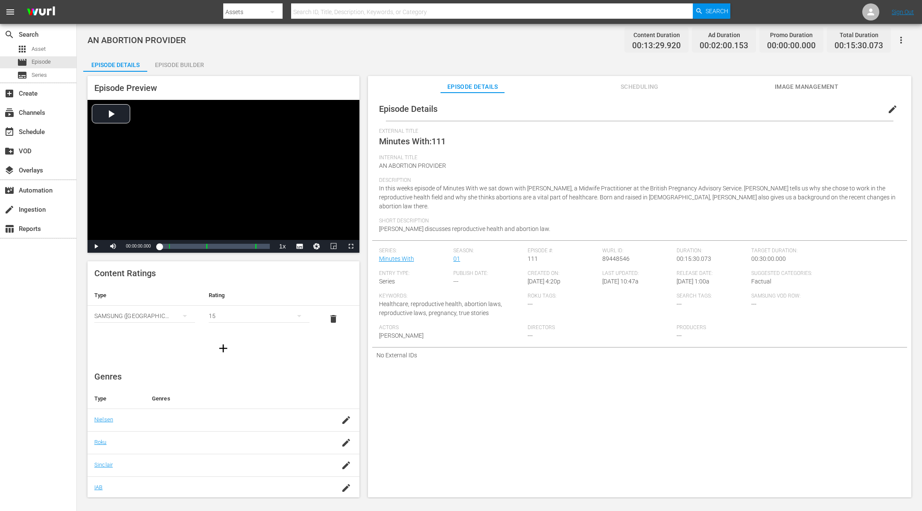
click at [887, 110] on span "edit" at bounding box center [892, 109] width 10 height 10
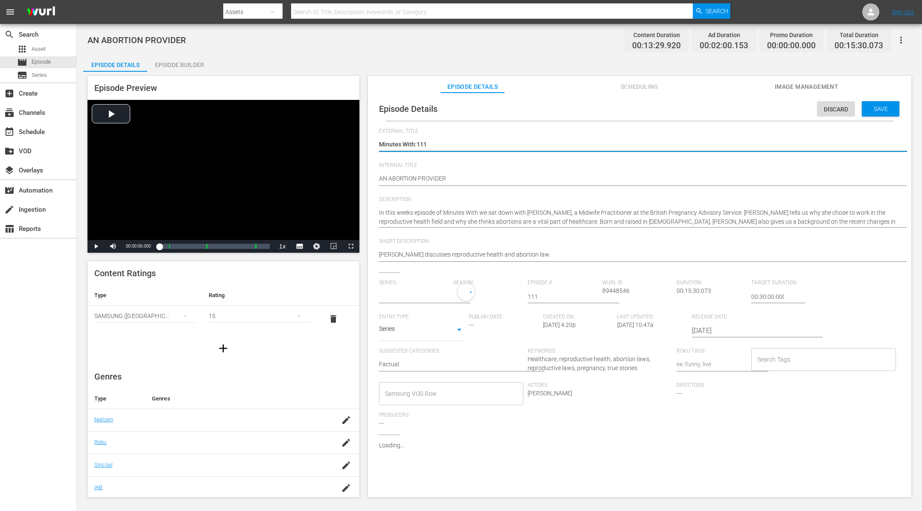
type input "Minutes With"
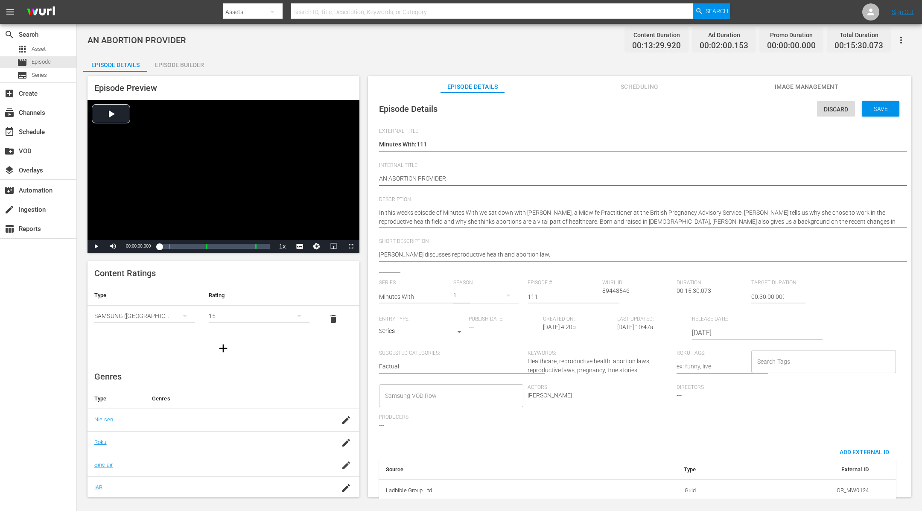
type textarea "(AN ABORTION PROVIDER"
type textarea "(1AN ABORTION PROVIDER"
type textarea "(15AN ABORTION PROVIDER"
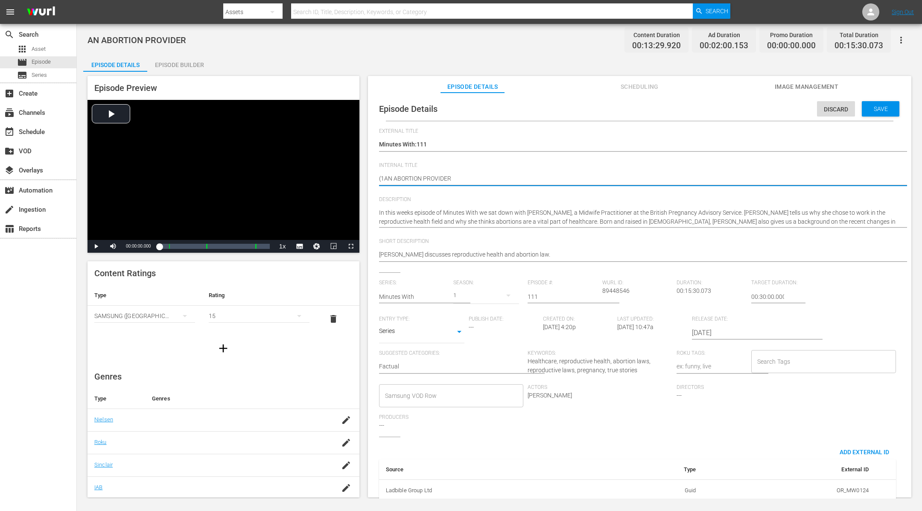
type textarea "(15AN ABORTION PROVIDER"
type textarea "(15+AN ABORTION PROVIDER"
type textarea "(15+)AN ABORTION PROVIDER"
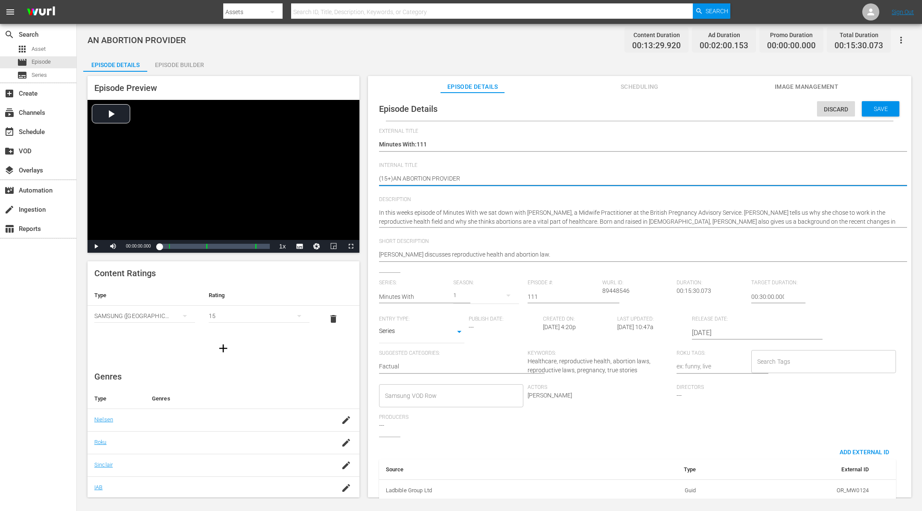
type textarea "(15+) AN ABORTION PROVIDER"
click at [772, 364] on input "Search Tags" at bounding box center [817, 361] width 124 height 15
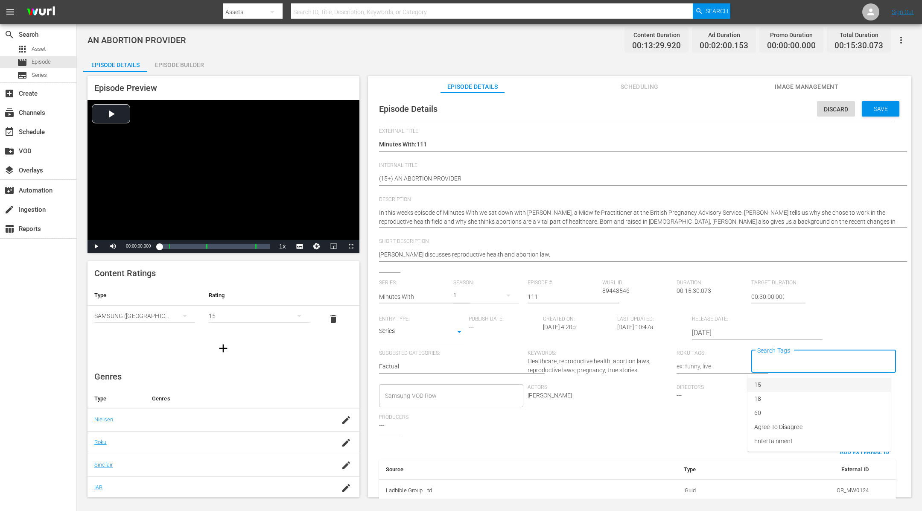
click at [765, 382] on li "15" at bounding box center [818, 385] width 143 height 14
click at [868, 108] on span "Save" at bounding box center [881, 108] width 28 height 7
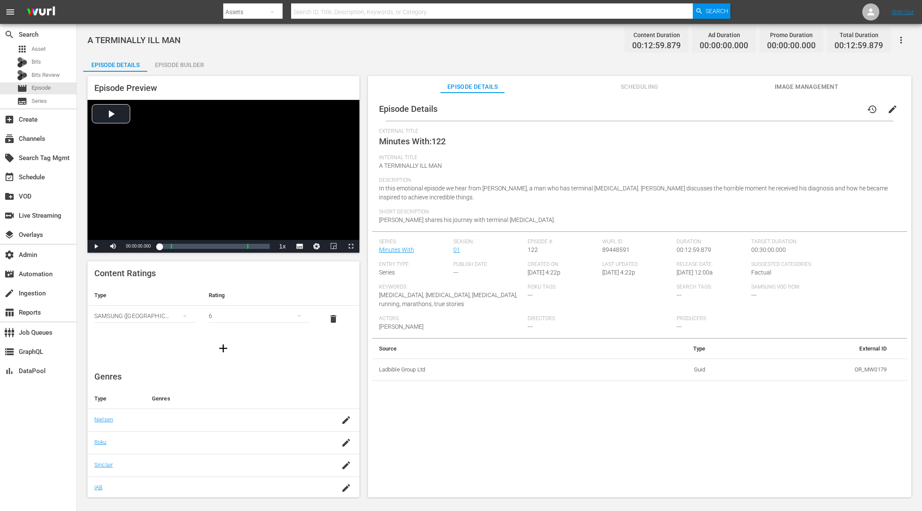
click at [191, 64] on div "Episode Builder" at bounding box center [179, 65] width 64 height 20
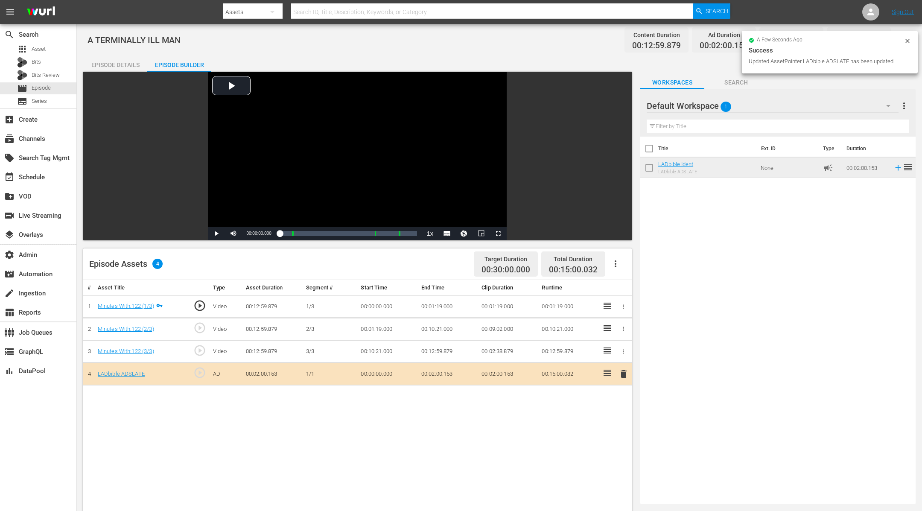
drag, startPoint x: 708, startPoint y: 166, endPoint x: 587, endPoint y: 2, distance: 203.7
click at [129, 65] on div "Episode Details" at bounding box center [115, 65] width 64 height 20
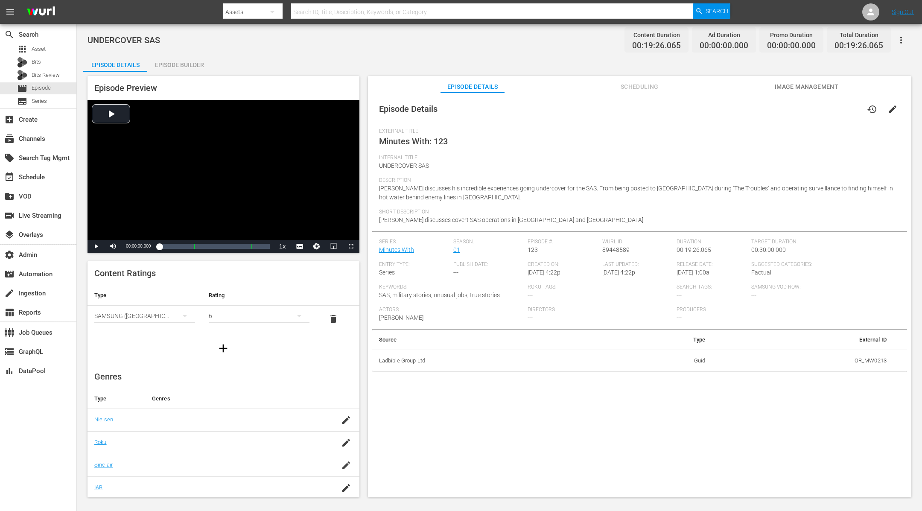
click at [184, 62] on div "Episode Builder" at bounding box center [179, 65] width 64 height 20
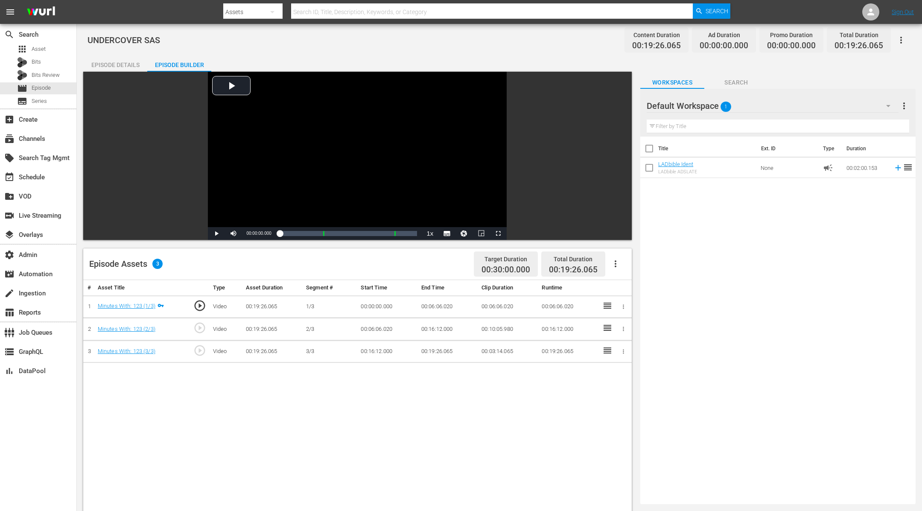
drag, startPoint x: 722, startPoint y: 167, endPoint x: 476, endPoint y: 1, distance: 296.8
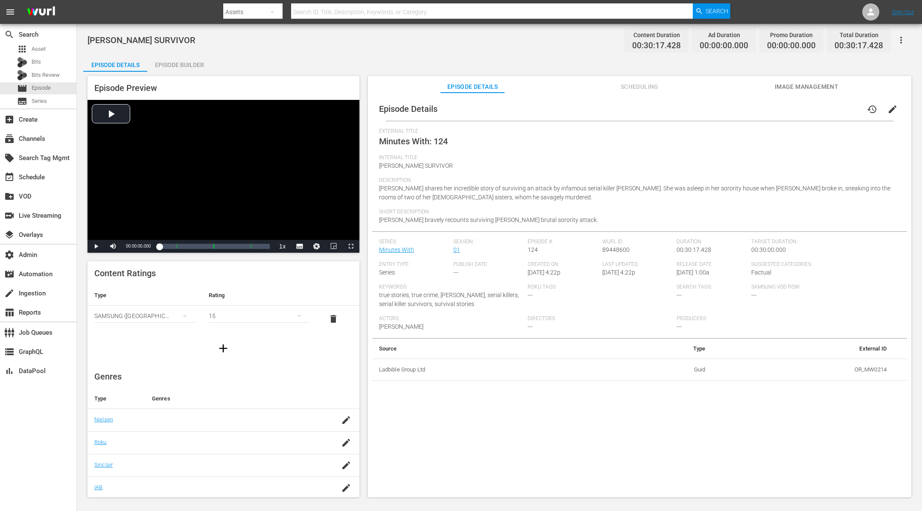
click at [174, 65] on div "Episode Builder" at bounding box center [179, 65] width 64 height 20
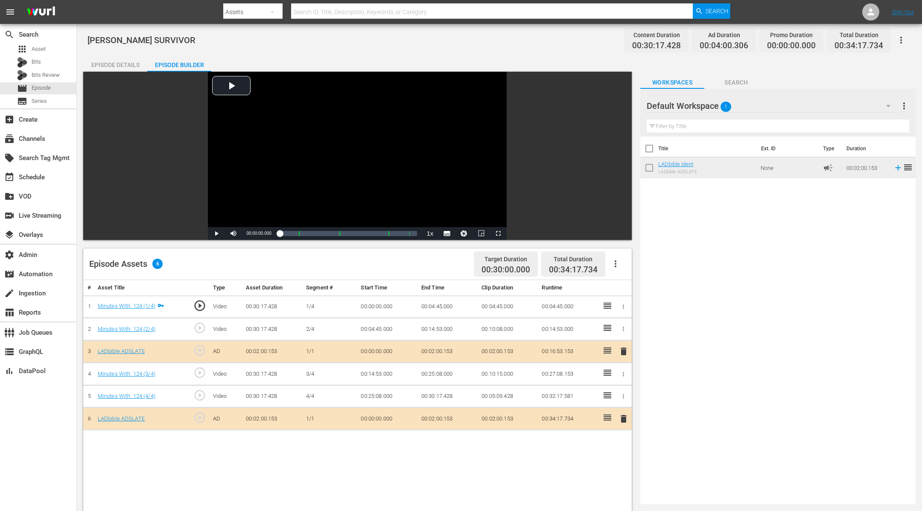
click at [130, 59] on div "Episode Details" at bounding box center [115, 65] width 64 height 20
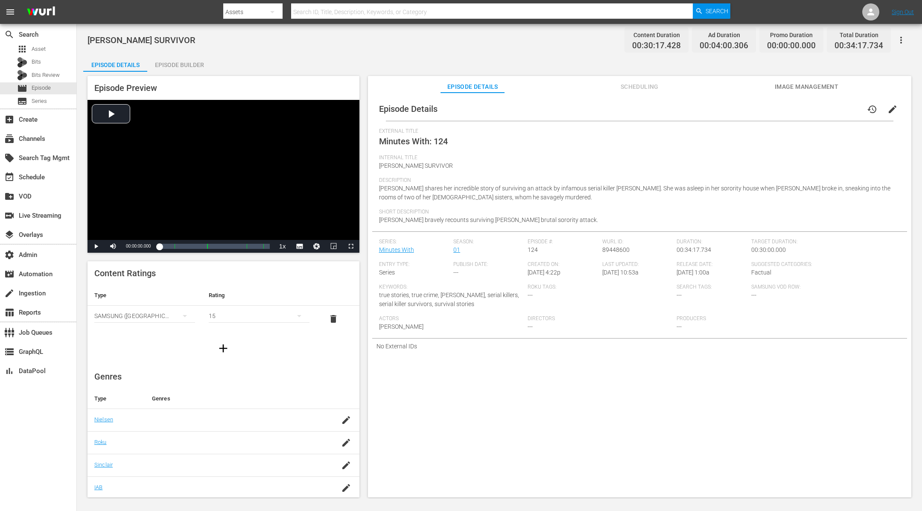
click at [887, 111] on span "edit" at bounding box center [892, 109] width 10 height 10
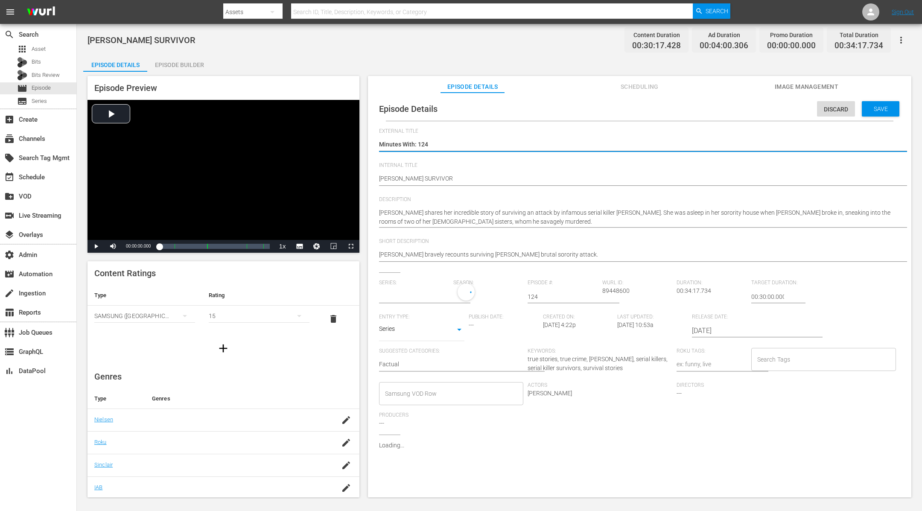
type input "Minutes With"
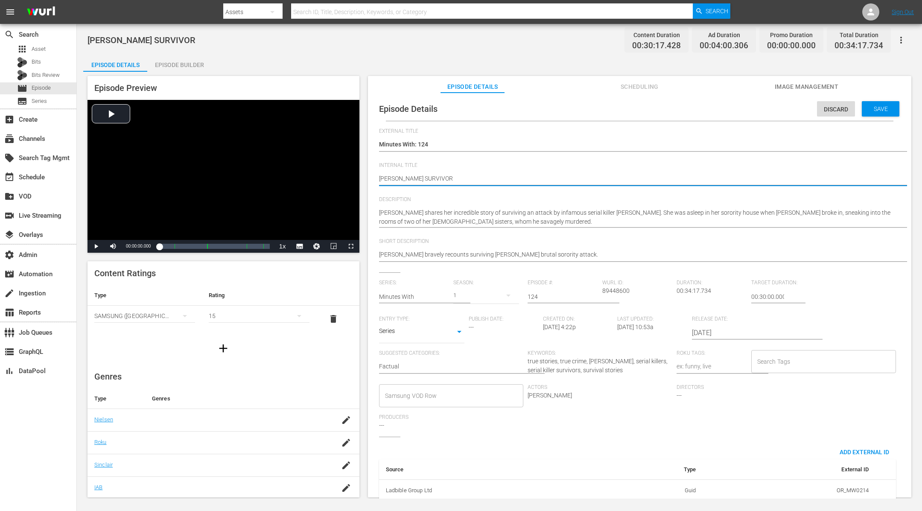
type textarea "(TED BUNDY SURVIVOR"
type textarea "(1TED BUNDY SURVIVOR"
type textarea "(15TED BUNDY SURVIVOR"
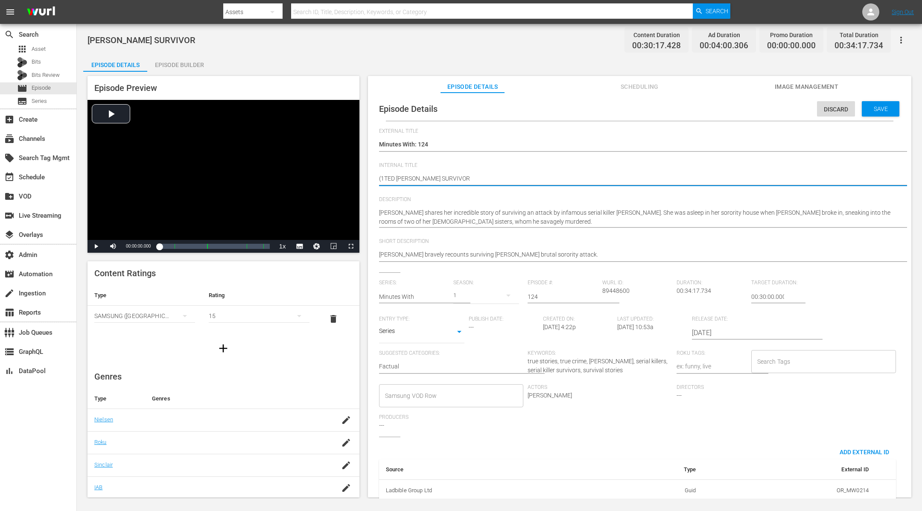
type textarea "(15TED BUNDY SURVIVOR"
type textarea "(15+TED BUNDY SURVIVOR"
type textarea "(15+)TED BUNDY SURVIVOR"
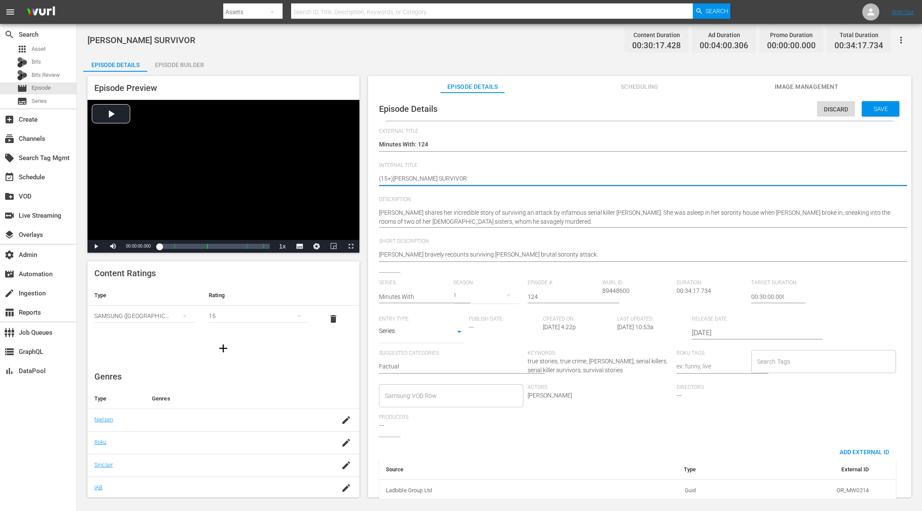
type textarea "(15+) TED BUNDY SURVIVOR"
click at [796, 356] on input "Search Tags" at bounding box center [817, 361] width 124 height 15
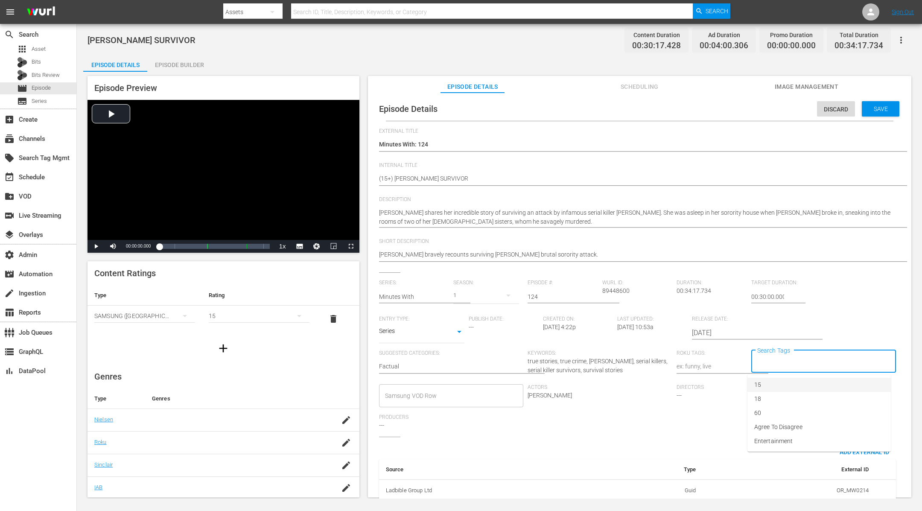
click at [767, 382] on li "15" at bounding box center [818, 385] width 143 height 14
click at [873, 108] on span "Save" at bounding box center [881, 108] width 28 height 7
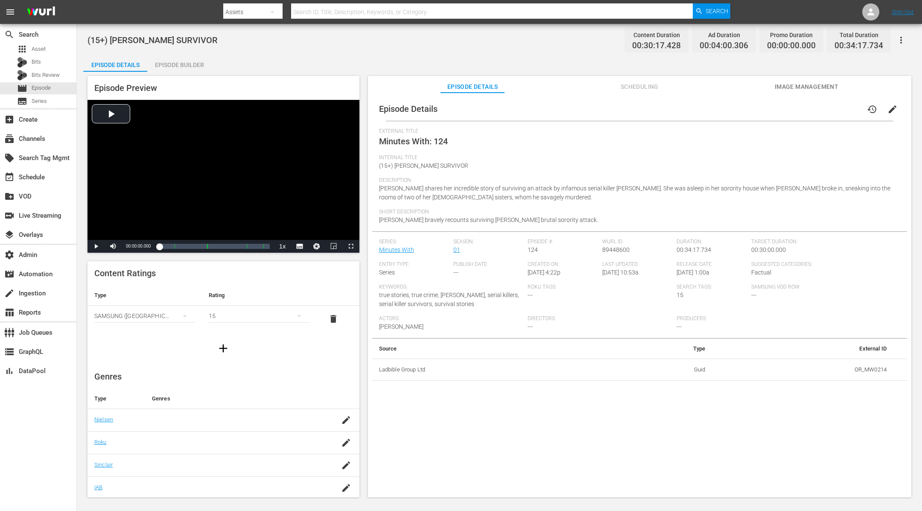
click at [574, 165] on div "Internal Title (15+) TED BUNDY SURVIVOR" at bounding box center [639, 166] width 521 height 23
click at [184, 61] on div "Episode Builder" at bounding box center [179, 65] width 64 height 20
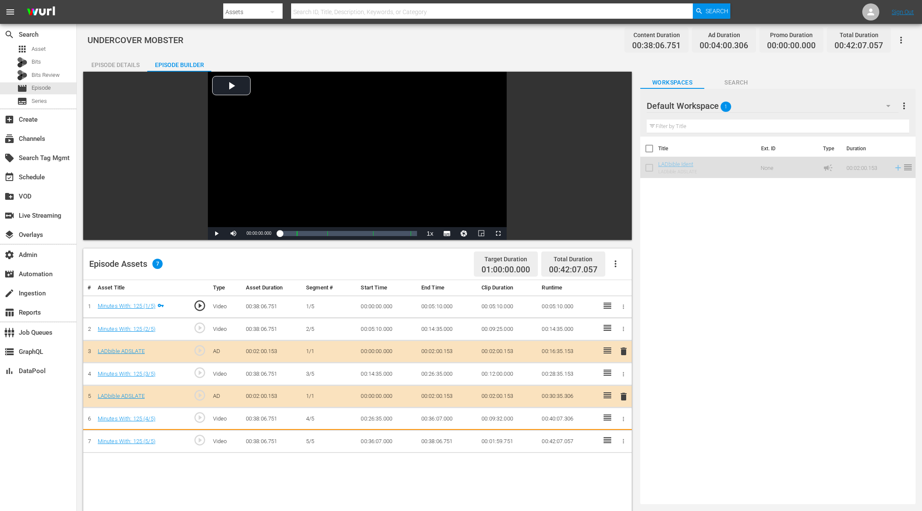
scroll to position [0, 0]
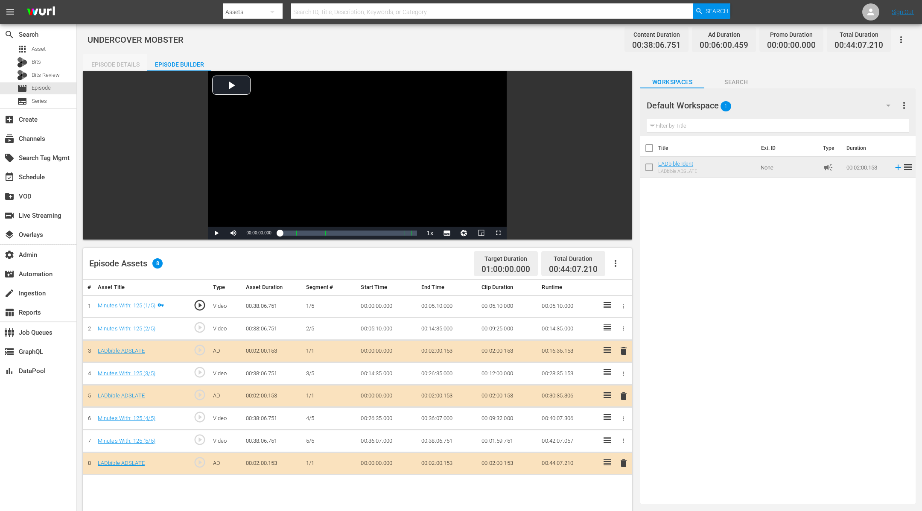
click at [119, 64] on div "Episode Details" at bounding box center [115, 64] width 64 height 20
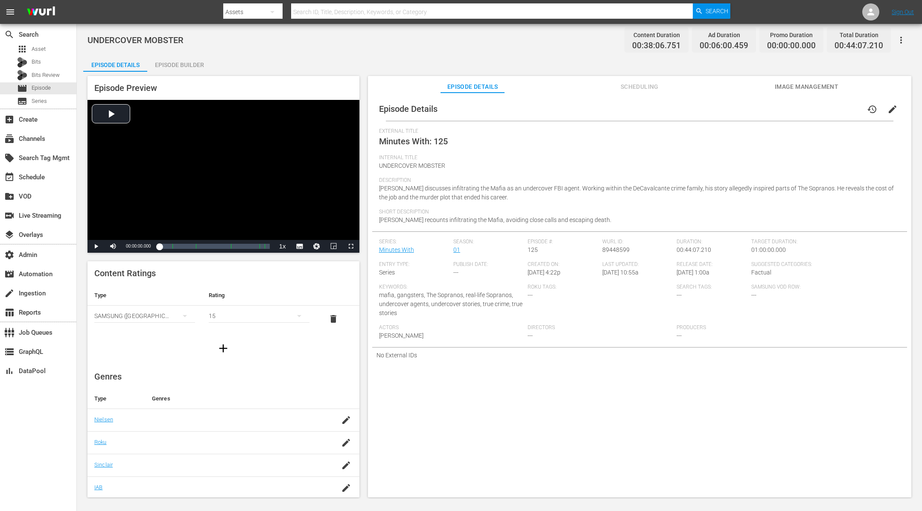
click at [887, 110] on span "edit" at bounding box center [892, 109] width 10 height 10
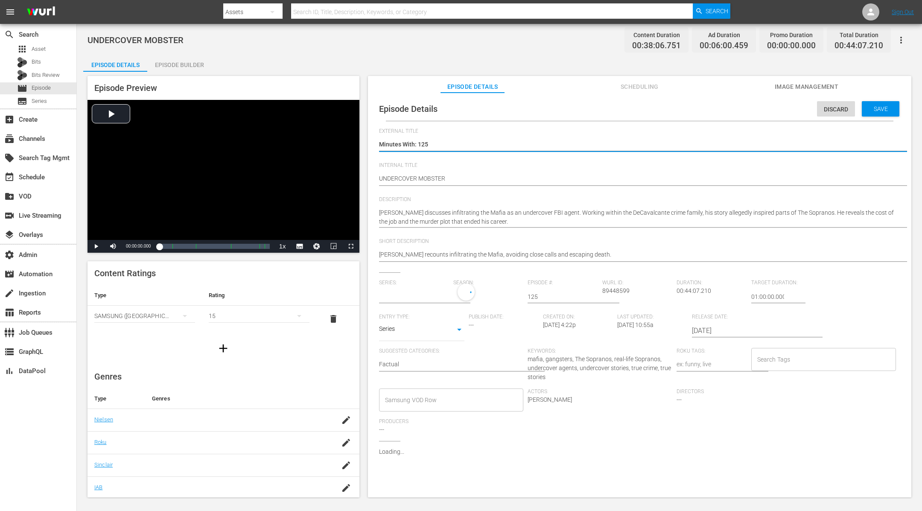
type input "Minutes With"
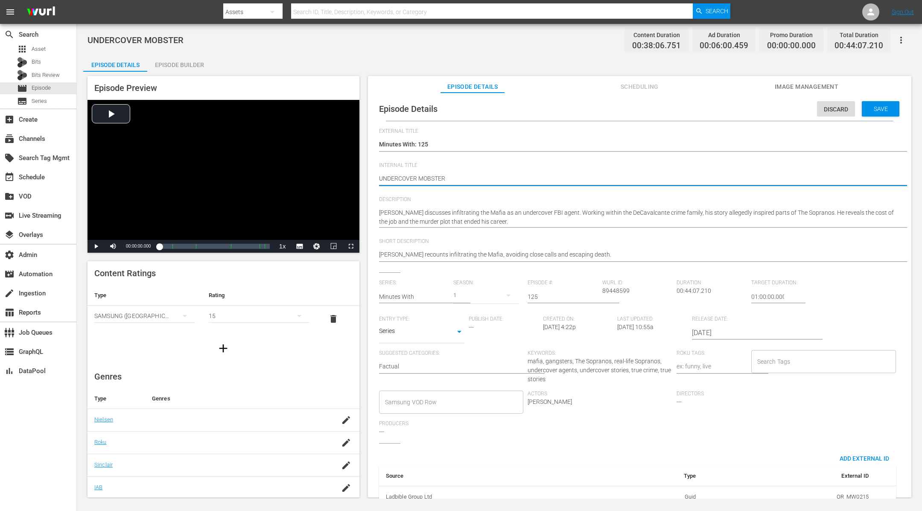
type textarea "(UNDERCOVER MOBSTER"
type textarea "(1UNDERCOVER MOBSTER"
type textarea "(15UNDERCOVER MOBSTER"
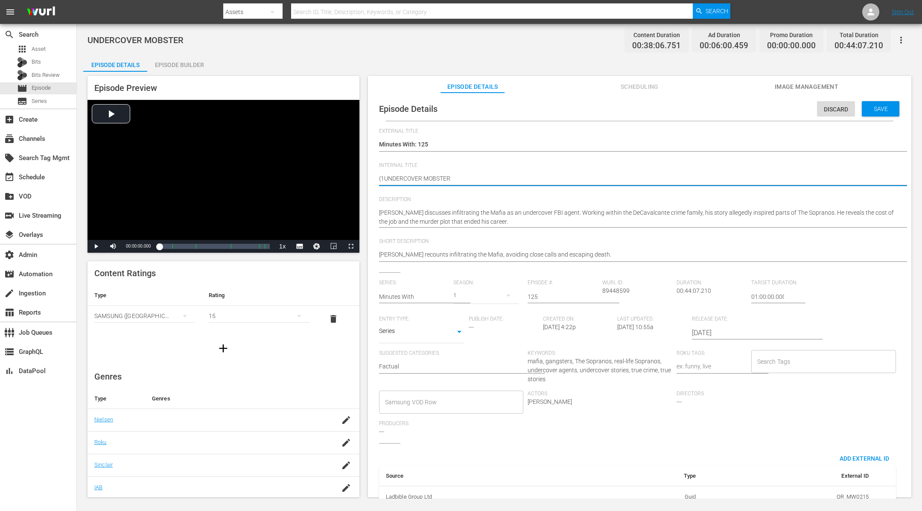
type textarea "(15UNDERCOVER MOBSTER"
type textarea "(15+UNDERCOVER MOBSTER"
type textarea "(15+)UNDERCOVER MOBSTER"
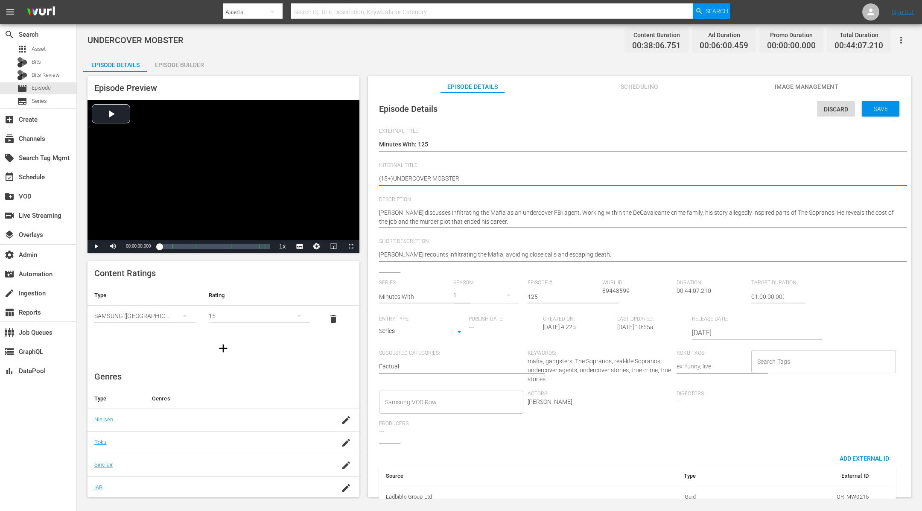
type textarea "(15+) UNDERCOVER MOBSTER"
click at [825, 366] on input "Search Tags" at bounding box center [817, 361] width 124 height 15
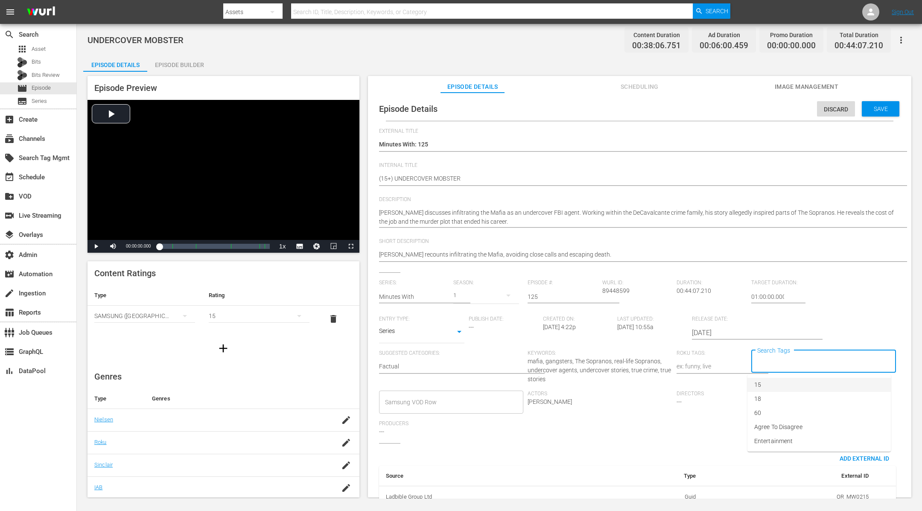
click at [770, 385] on li "15" at bounding box center [818, 385] width 143 height 14
click at [868, 106] on span "Save" at bounding box center [881, 108] width 28 height 7
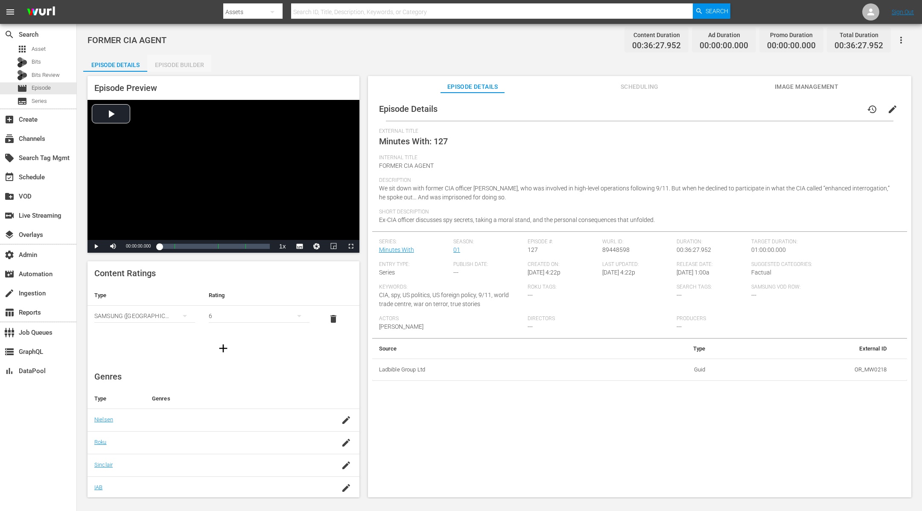
click at [196, 65] on div "Episode Builder" at bounding box center [179, 65] width 64 height 20
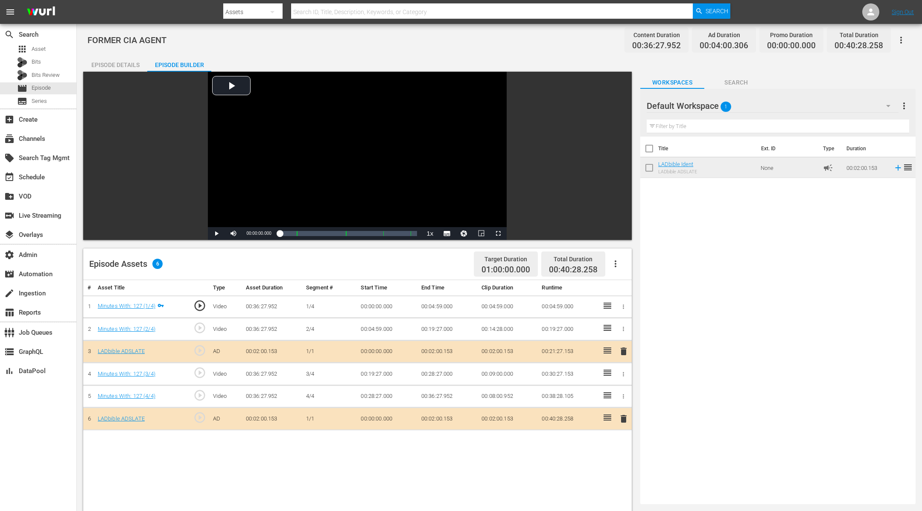
click at [110, 55] on div "Episode Details" at bounding box center [115, 65] width 64 height 20
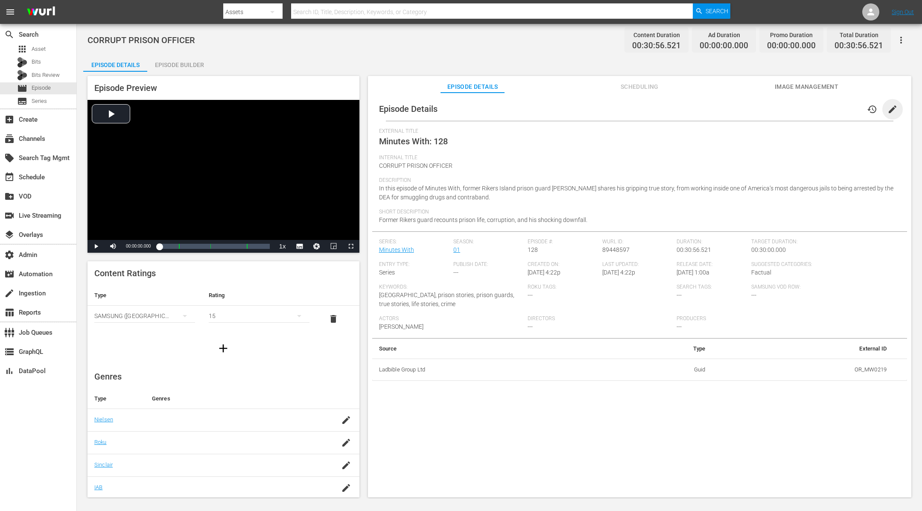
click at [890, 109] on span "edit" at bounding box center [892, 109] width 10 height 10
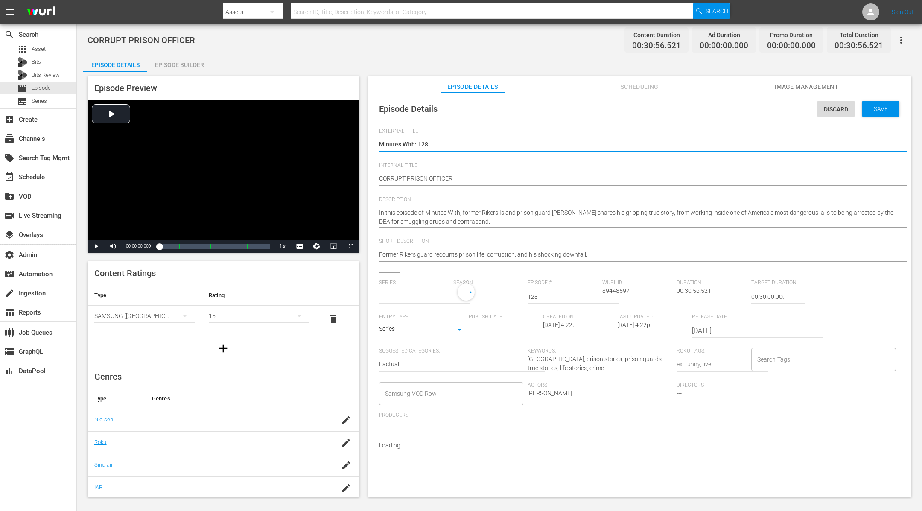
type input "Minutes With"
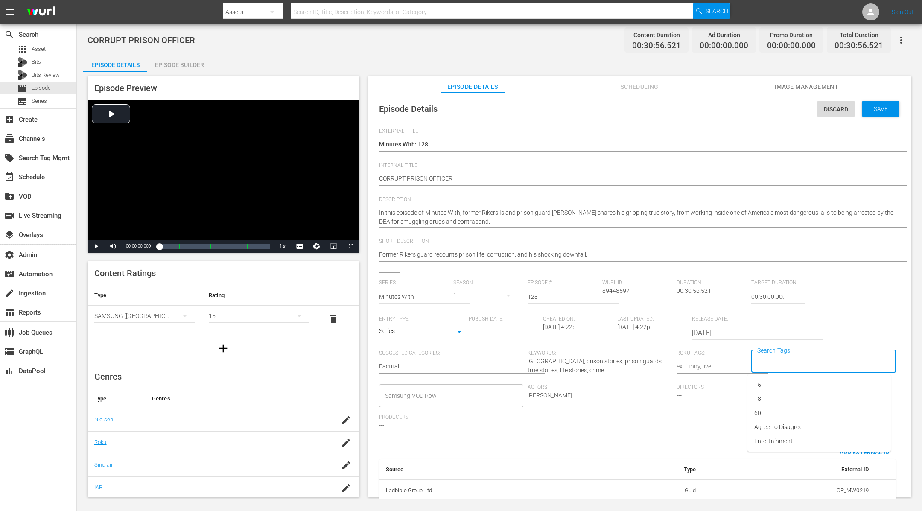
click at [787, 360] on input "Search Tags" at bounding box center [817, 361] width 124 height 15
click at [768, 386] on li "15" at bounding box center [818, 385] width 143 height 14
click at [378, 178] on div "Episode Details Discard Save External Title Minutes With: 128 Minutes With: 128…" at bounding box center [639, 303] width 535 height 412
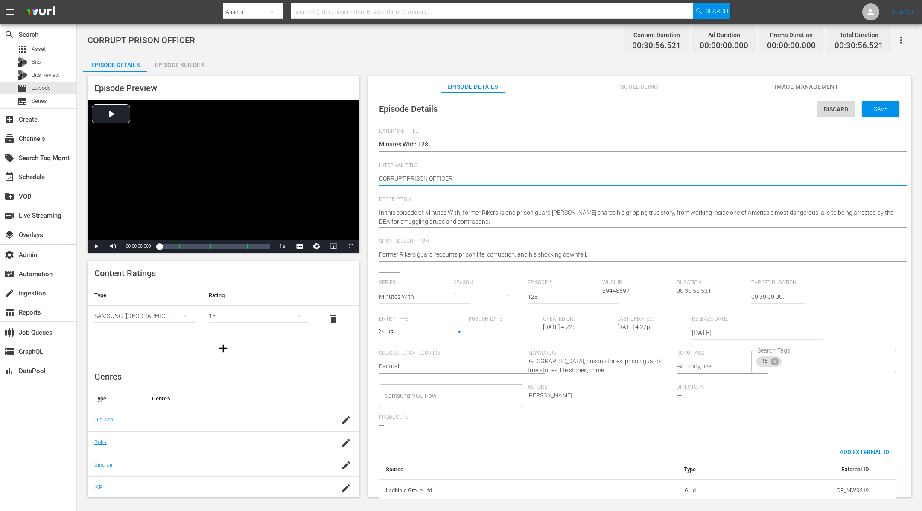
type textarea "(CORRUPT PRISON OFFICER"
type textarea "(1CORRUPT PRISON OFFICER"
type textarea "(15CORRUPT PRISON OFFICER"
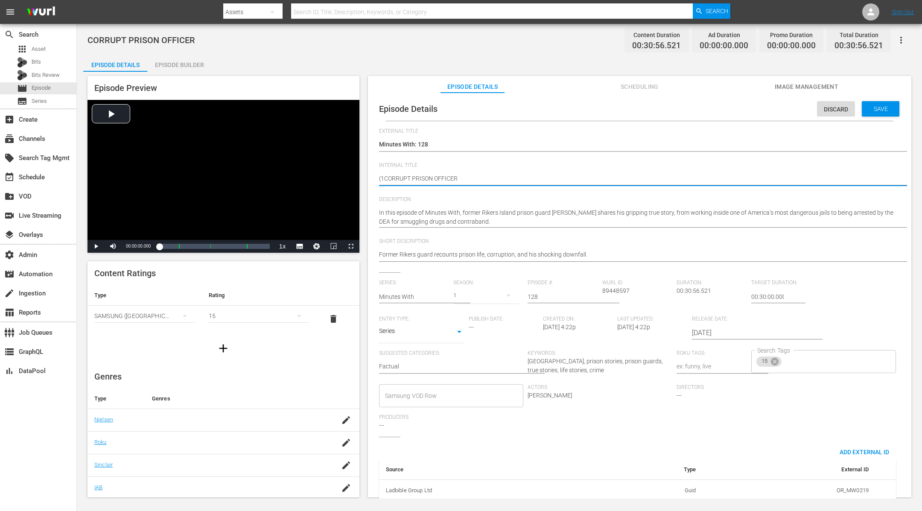
type textarea "(15CORRUPT PRISON OFFICER"
type textarea "(15+CORRUPT PRISON OFFICER"
type textarea "(15+)CORRUPT PRISON OFFICER"
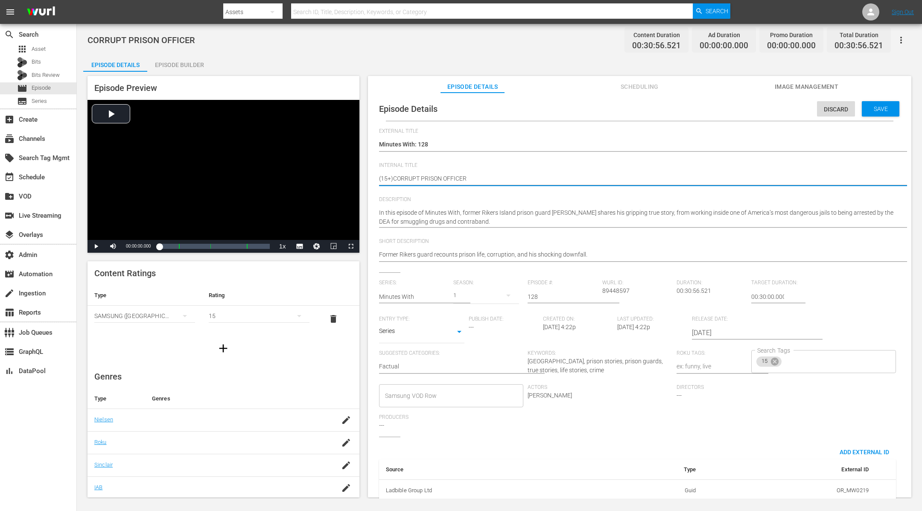
type textarea "(15+) CORRUPT PRISON OFFICER"
click at [856, 307] on div "Series: Minutes With Season: 1 Episode #: 128 [PERSON_NAME] ID: 89448597 Durati…" at bounding box center [639, 358] width 521 height 157
click at [878, 108] on span "Save" at bounding box center [881, 108] width 28 height 7
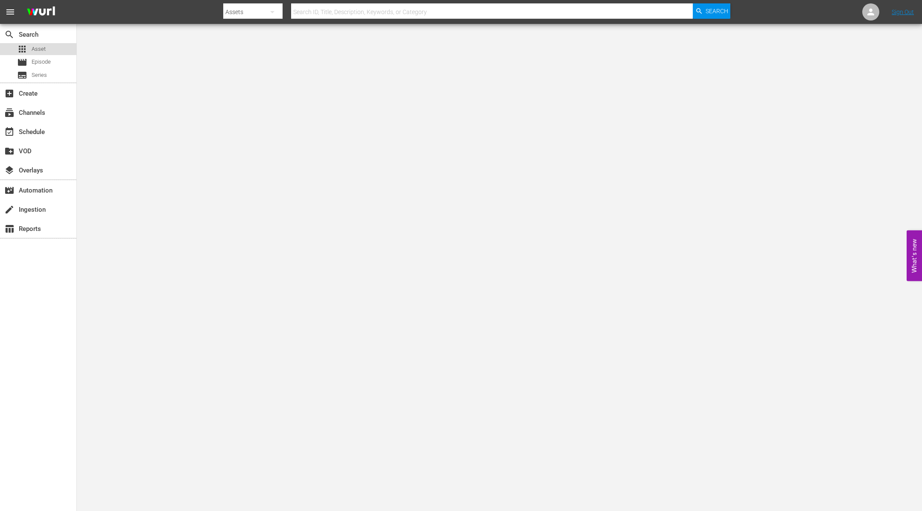
click at [50, 51] on div "apps Asset" at bounding box center [38, 49] width 76 height 12
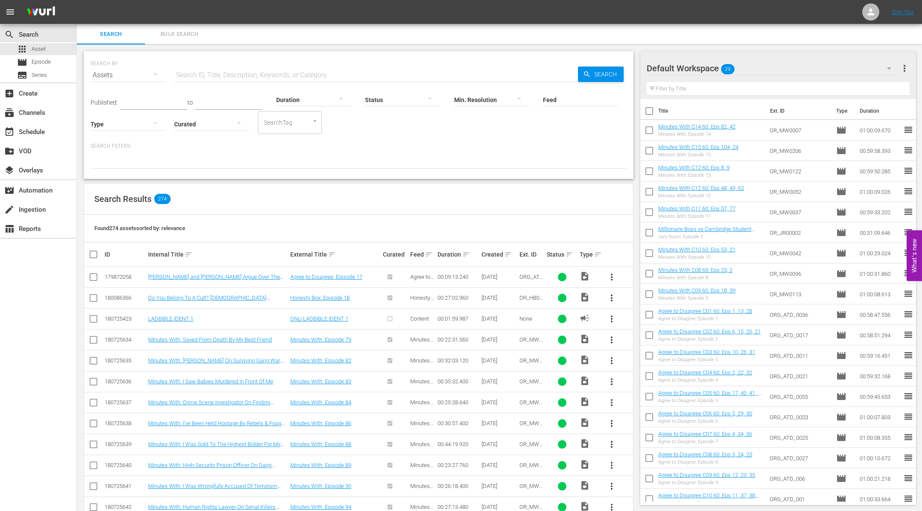
click at [228, 70] on input "text" at bounding box center [376, 75] width 404 height 20
click at [55, 61] on div "movie Episode" at bounding box center [38, 62] width 76 height 12
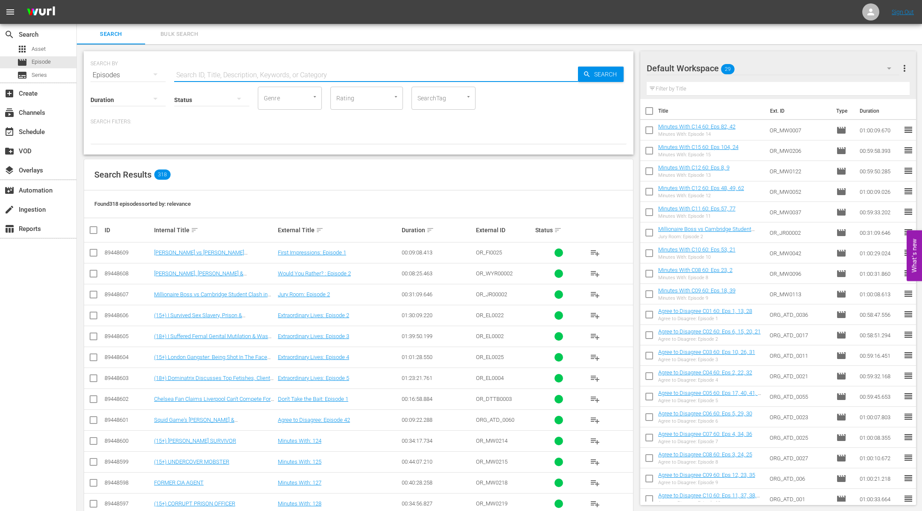
click at [228, 70] on input "text" at bounding box center [376, 75] width 404 height 20
paste input "OR_JR00001"
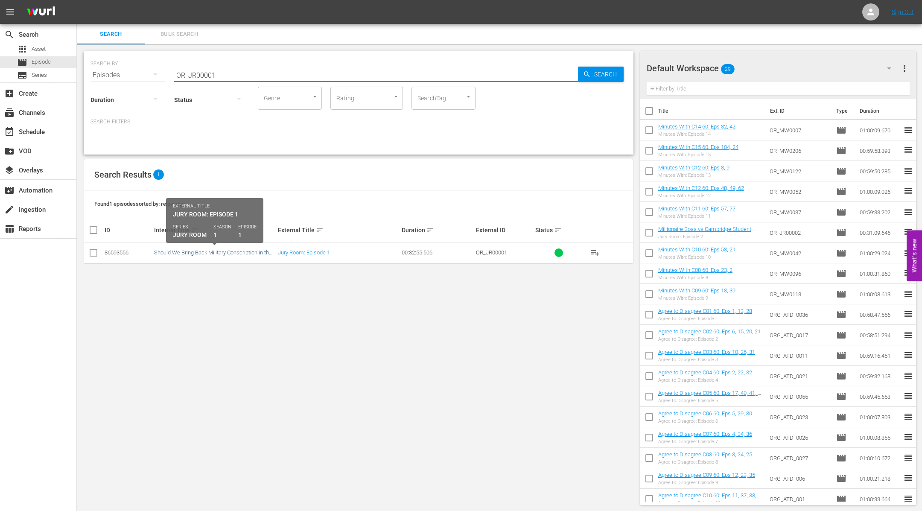
type input "OR_JR00001"
click at [202, 251] on link "Should We Bring Back Military Conscription in the Event of War?" at bounding box center [213, 255] width 118 height 13
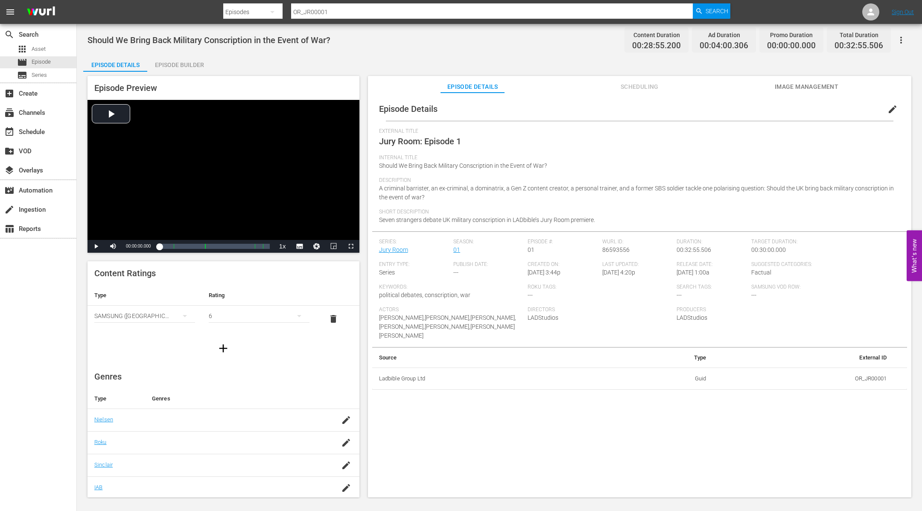
click at [187, 62] on div "Episode Builder" at bounding box center [179, 65] width 64 height 20
